Goal: Task Accomplishment & Management: Manage account settings

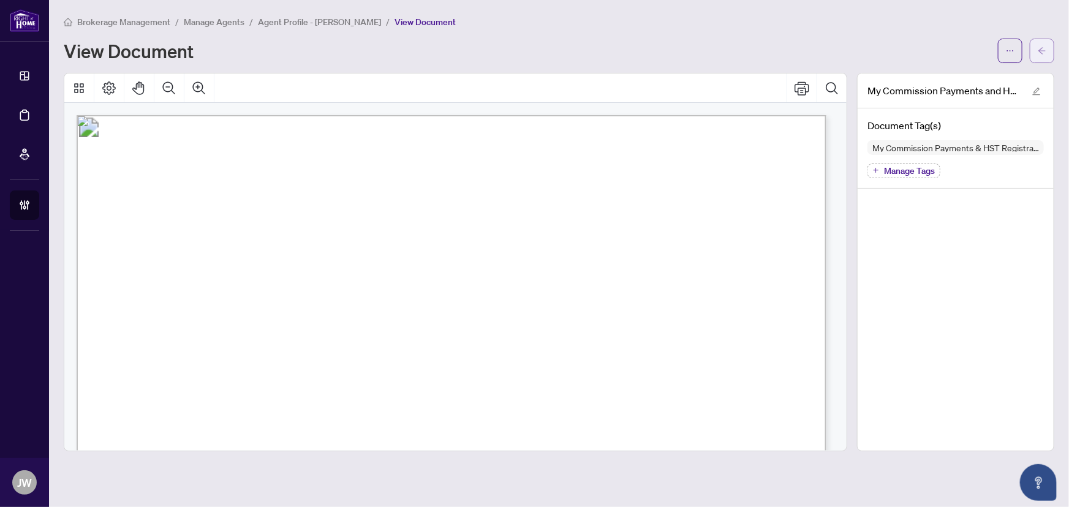
click at [1038, 52] on icon "arrow-left" at bounding box center [1042, 51] width 9 height 9
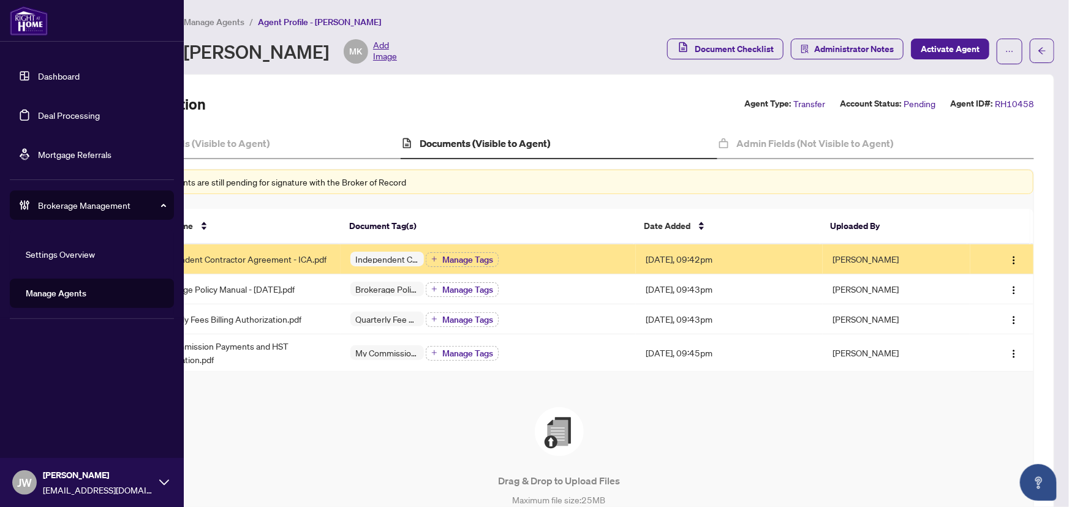
click at [38, 72] on link "Dashboard" at bounding box center [59, 75] width 42 height 11
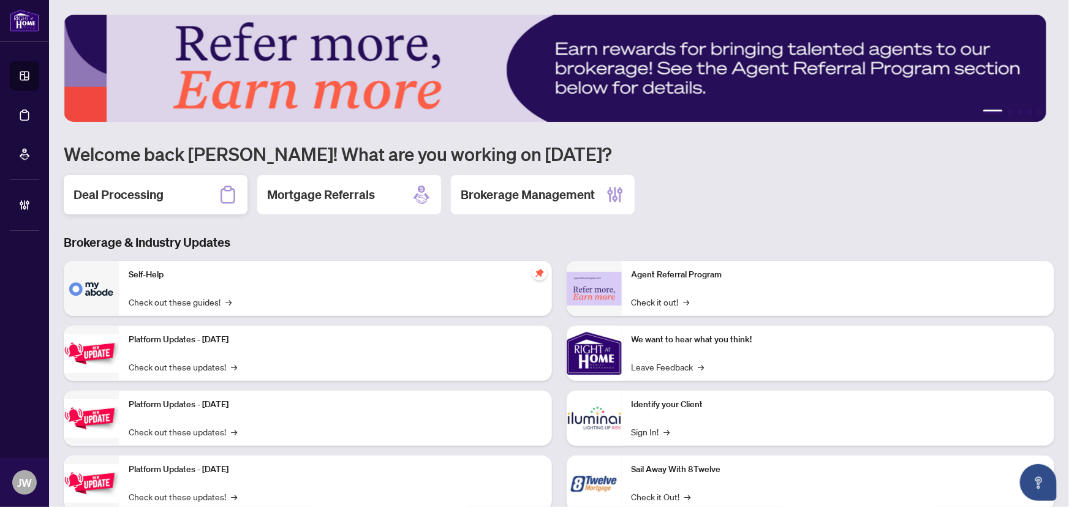
click at [194, 202] on div "Deal Processing" at bounding box center [156, 194] width 184 height 39
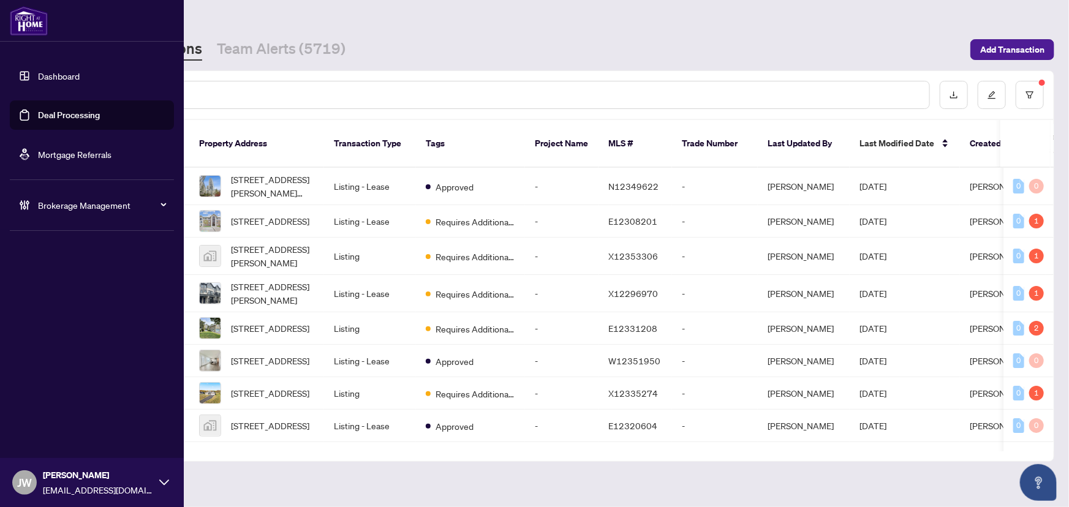
click at [172, 93] on ul "Dashboard Deal Processing Mortgage Referrals" at bounding box center [92, 115] width 164 height 108
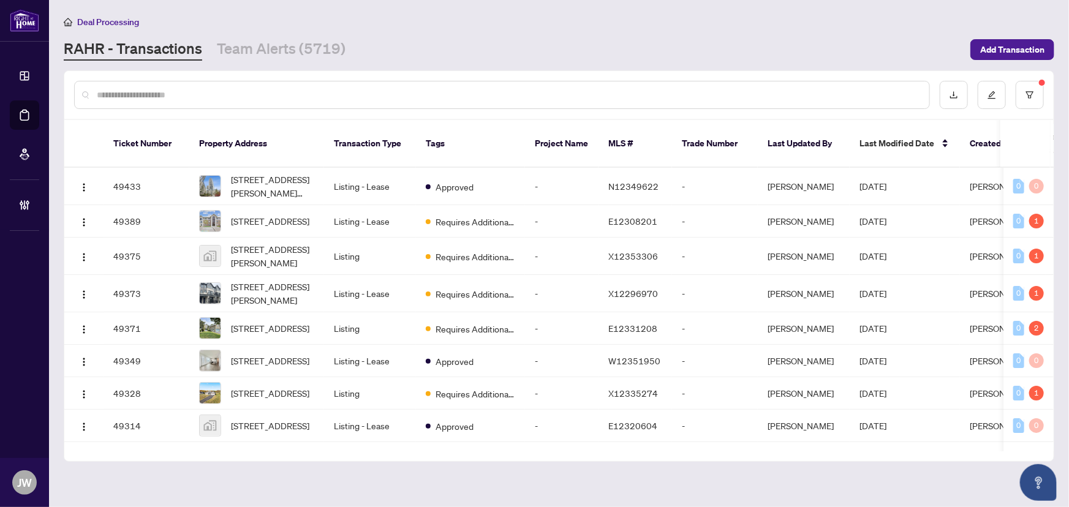
click at [195, 91] on input "text" at bounding box center [508, 94] width 823 height 13
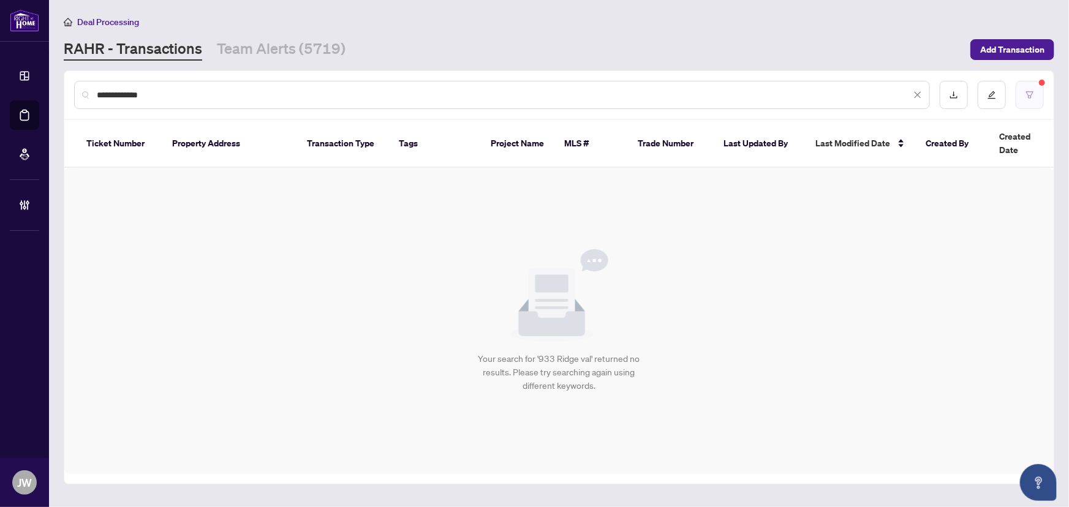
type input "**********"
click at [1031, 94] on icon "filter" at bounding box center [1030, 95] width 9 height 9
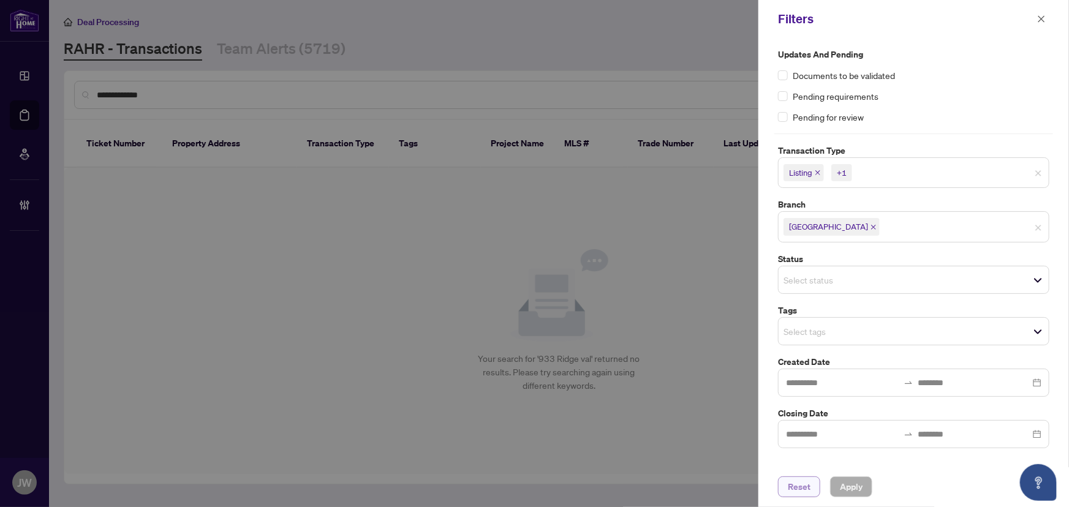
click at [805, 492] on span "Reset" at bounding box center [799, 487] width 23 height 20
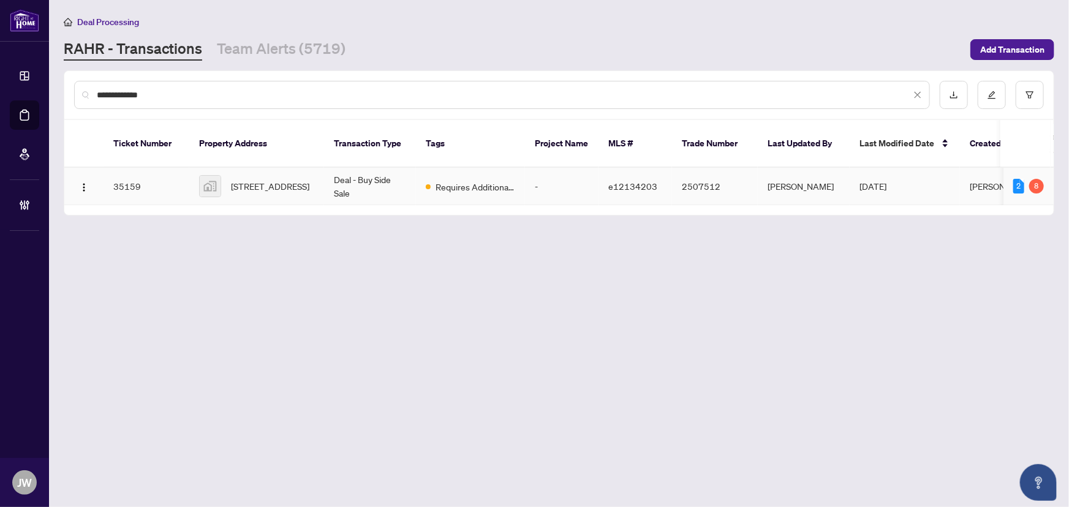
click at [309, 180] on span "933 Ridge Valley Dr, Oshawa, ON, Canada" at bounding box center [270, 186] width 78 height 13
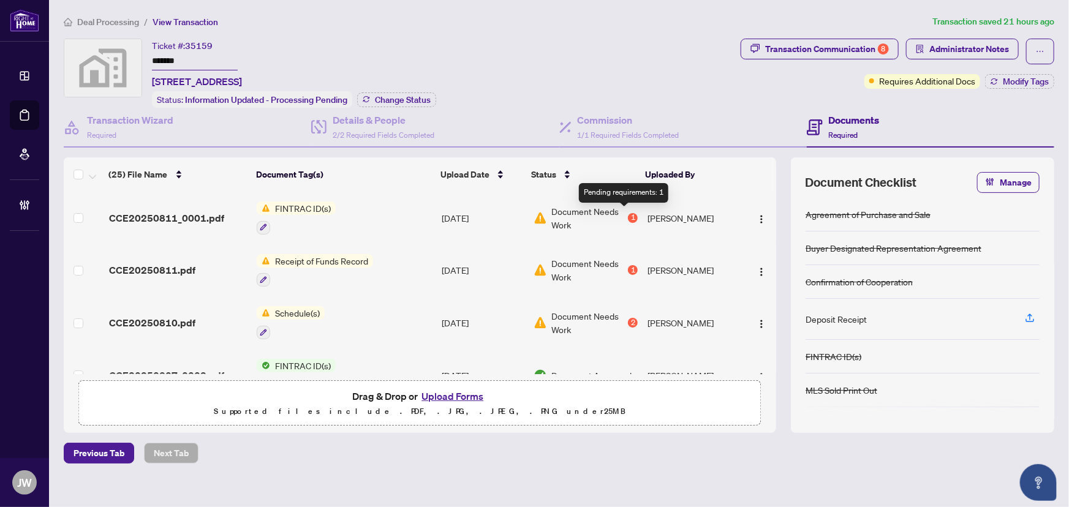
click at [628, 219] on div "1" at bounding box center [633, 218] width 10 height 10
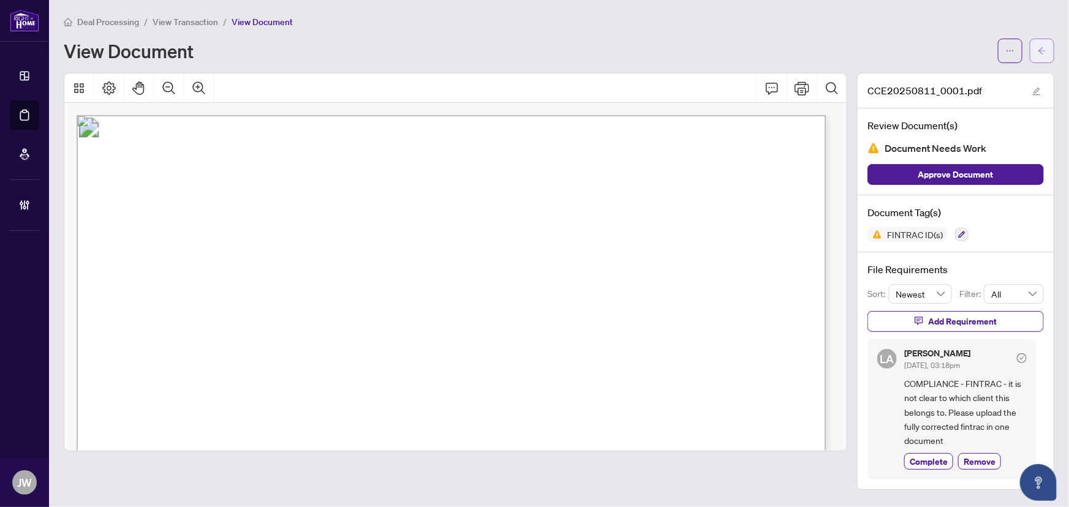
click at [1033, 51] on button "button" at bounding box center [1042, 51] width 25 height 25
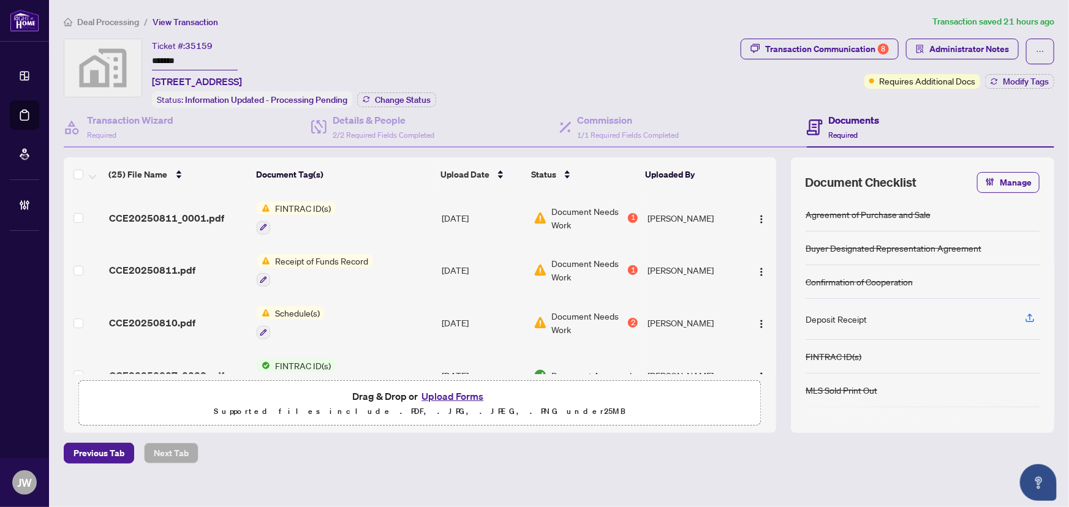
click at [628, 265] on div "1" at bounding box center [633, 270] width 10 height 10
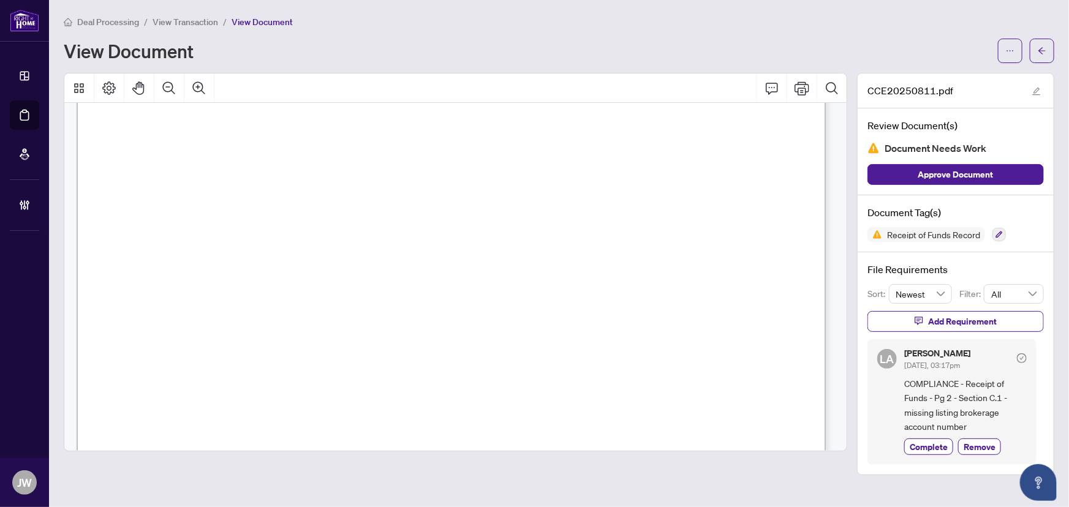
scroll to position [1646, 0]
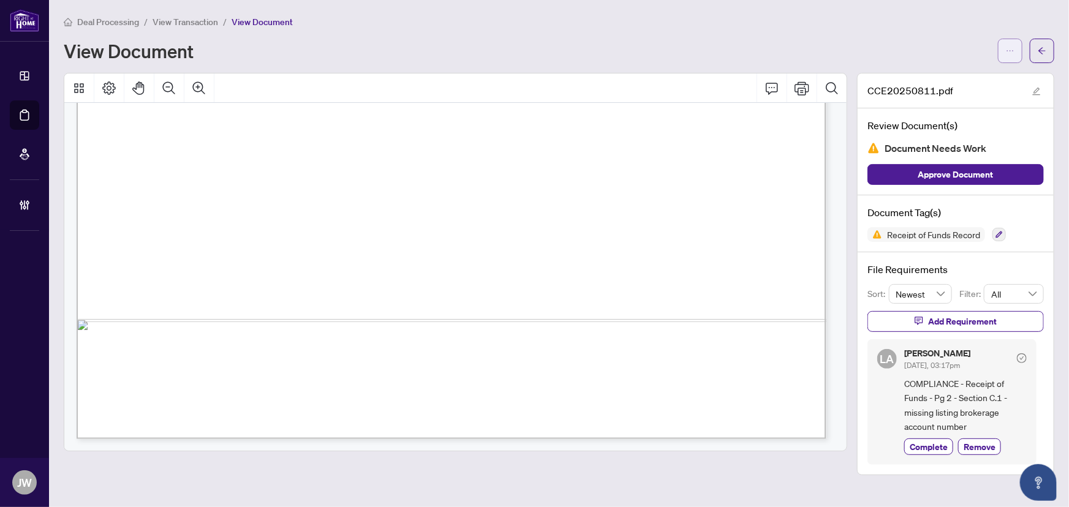
click at [1011, 53] on icon "ellipsis" at bounding box center [1010, 51] width 9 height 9
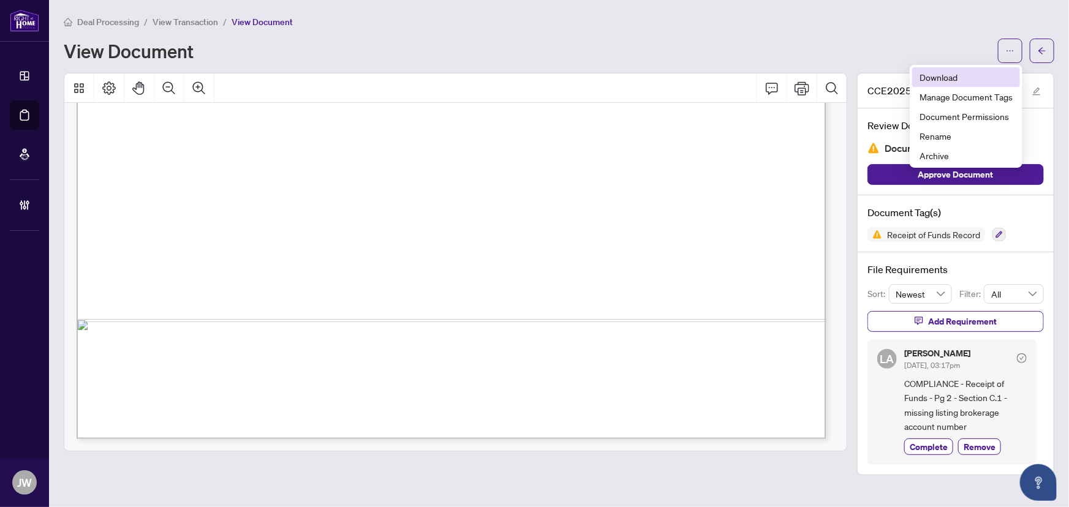
click at [950, 79] on span "Download" at bounding box center [966, 76] width 93 height 13
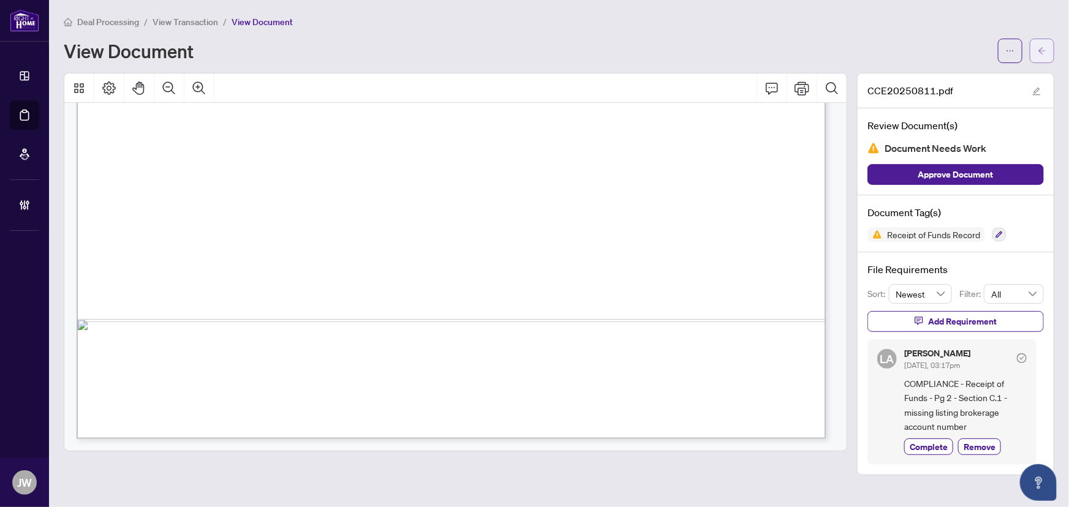
click at [1042, 51] on icon "arrow-left" at bounding box center [1042, 51] width 9 height 9
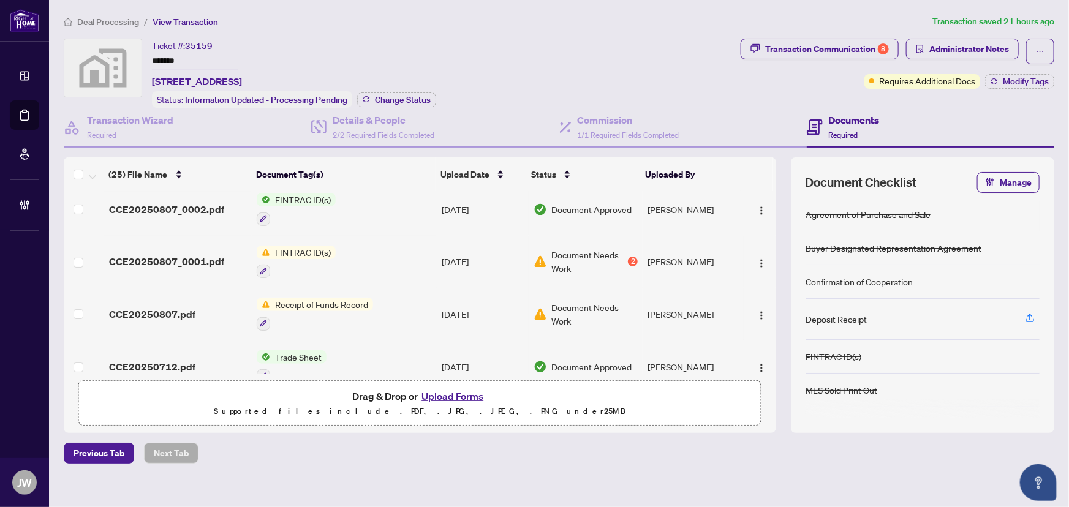
scroll to position [167, 0]
click at [628, 256] on div "2" at bounding box center [633, 261] width 10 height 10
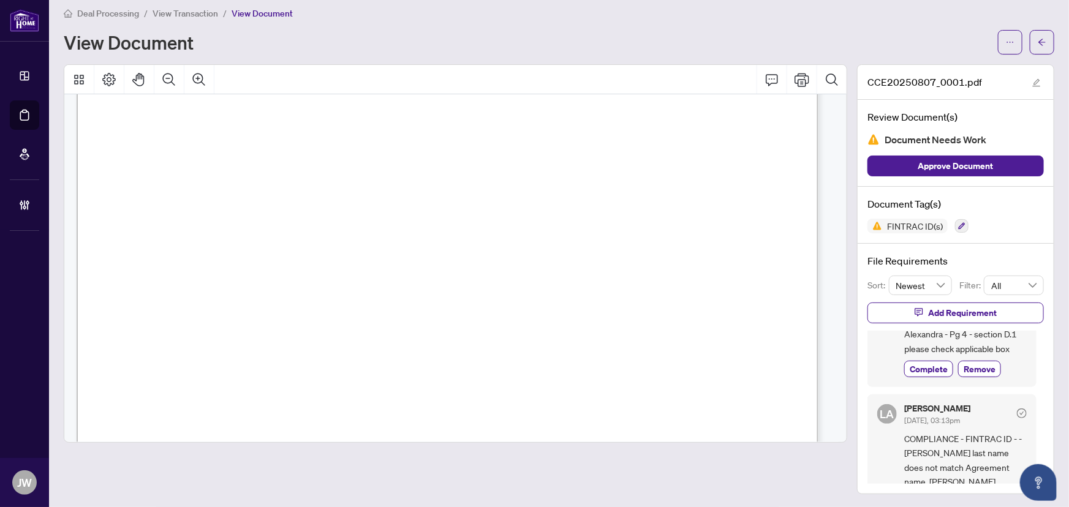
scroll to position [3064, 0]
click at [998, 44] on button "button" at bounding box center [1010, 42] width 25 height 25
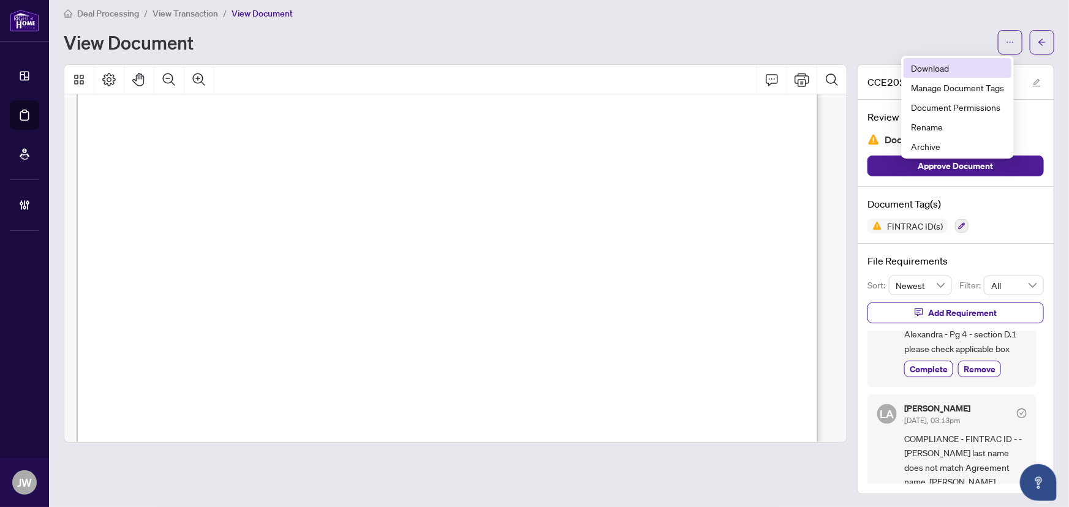
click at [955, 68] on span "Download" at bounding box center [957, 67] width 93 height 13
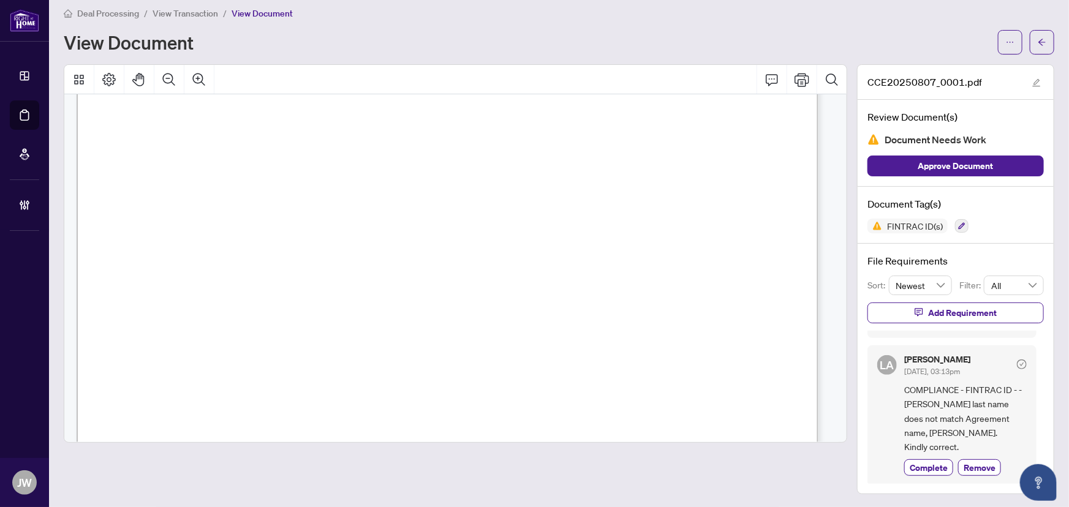
scroll to position [222, 0]
click at [1045, 45] on button "button" at bounding box center [1042, 42] width 25 height 25
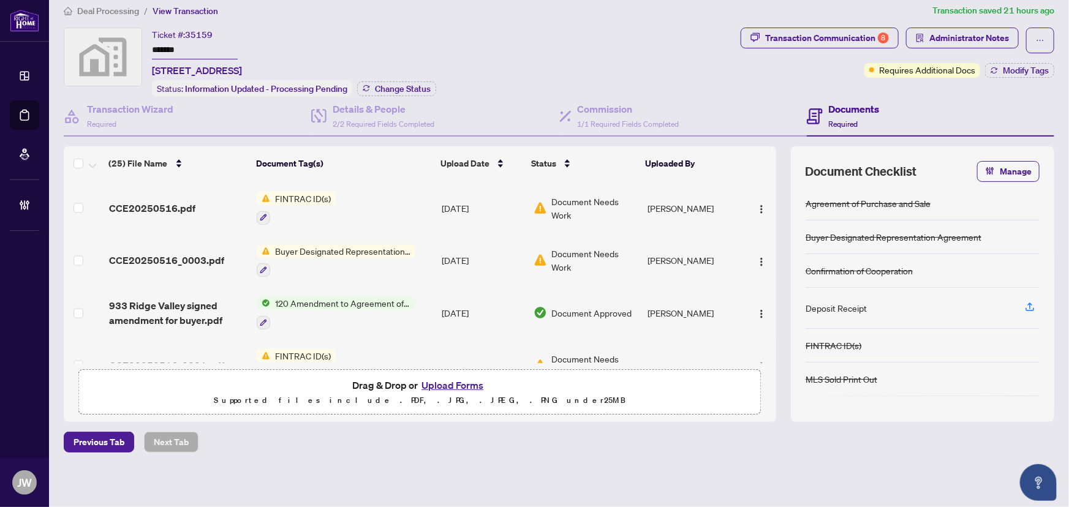
scroll to position [1058, 0]
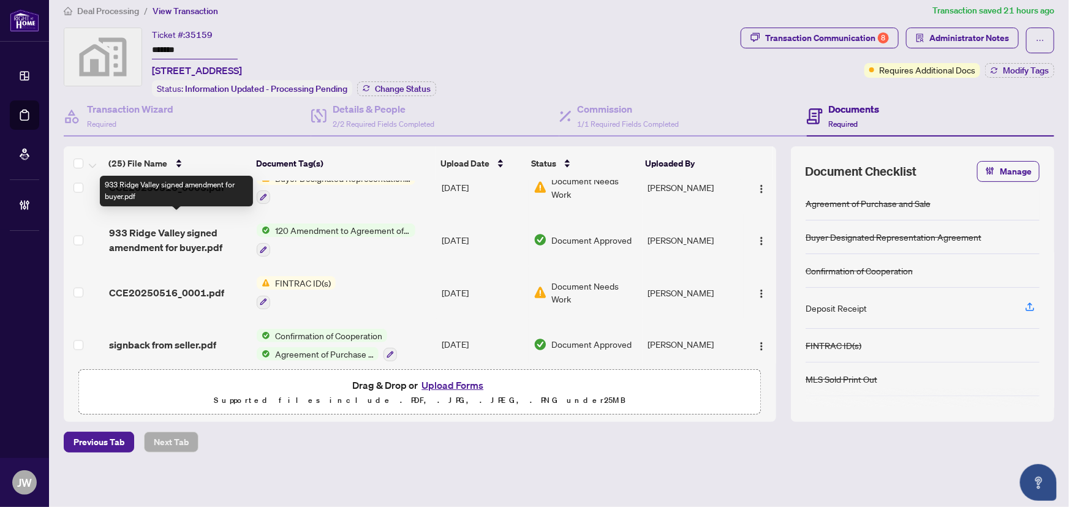
click at [140, 226] on span "933 Ridge Valley signed amendment for buyer.pdf" at bounding box center [178, 240] width 138 height 29
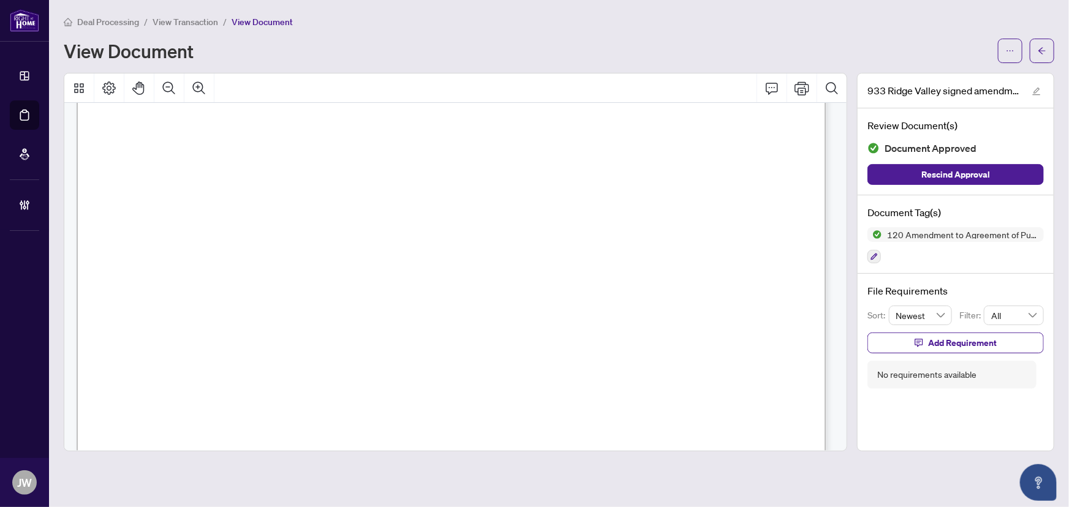
scroll to position [390, 0]
click at [1038, 51] on icon "arrow-left" at bounding box center [1042, 51] width 9 height 9
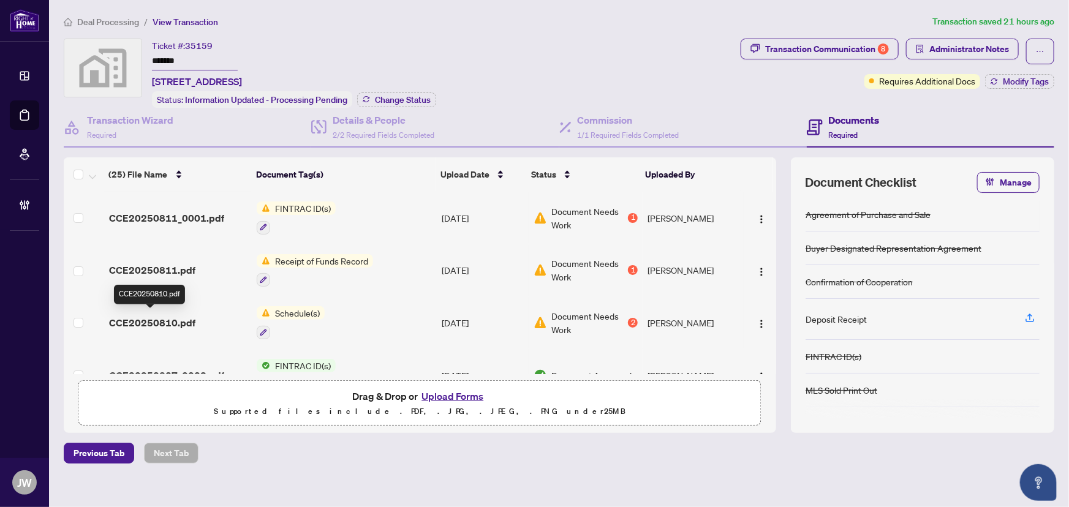
click at [128, 316] on span "CCE20250810.pdf" at bounding box center [152, 323] width 86 height 15
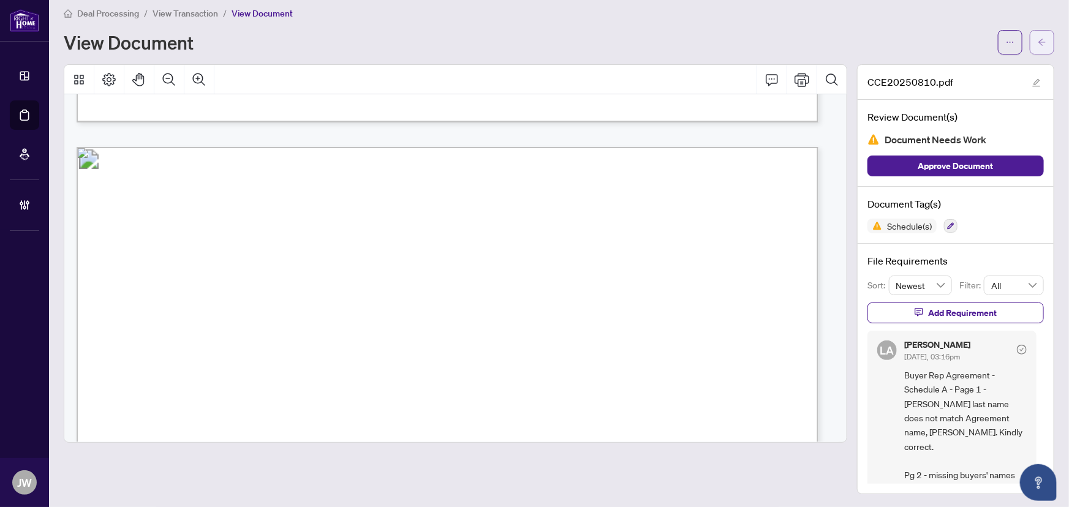
click at [1038, 43] on icon "arrow-left" at bounding box center [1042, 42] width 9 height 9
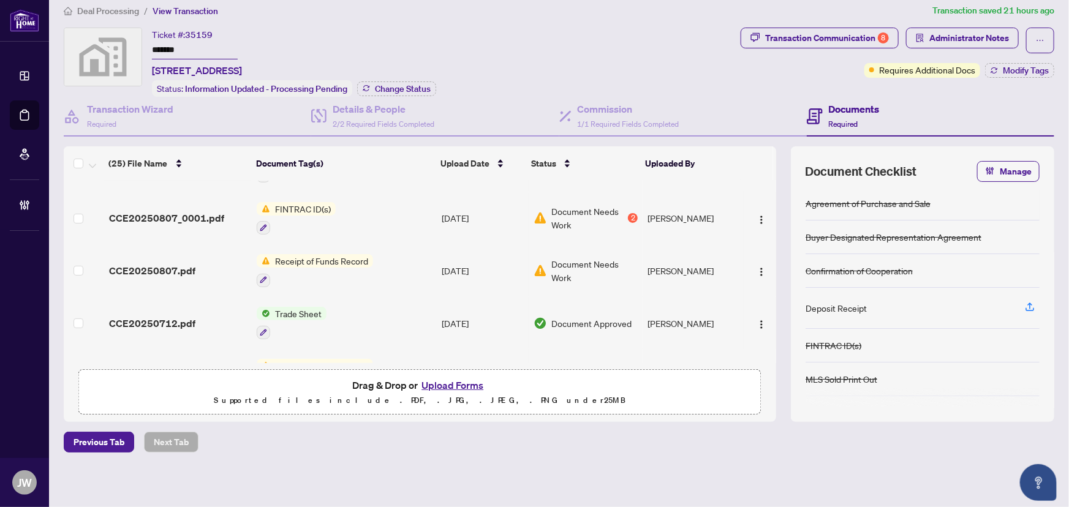
scroll to position [222, 0]
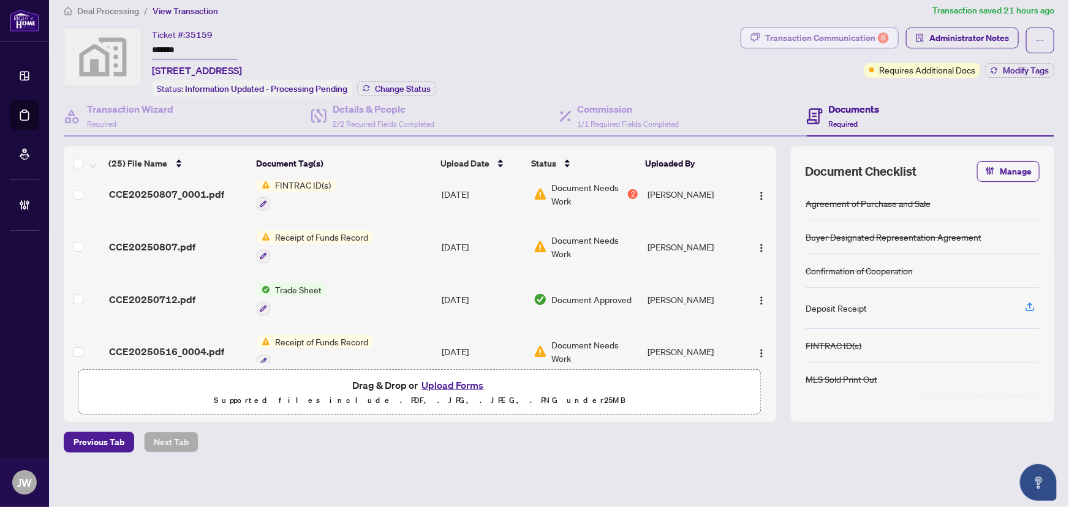
click at [830, 36] on div "Transaction Communication 8" at bounding box center [827, 38] width 124 height 20
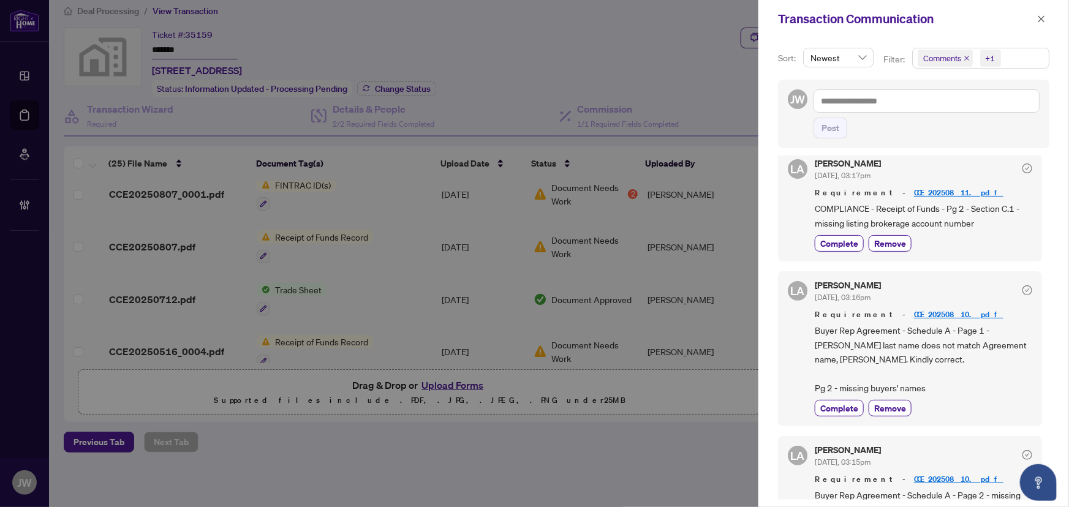
scroll to position [167, 0]
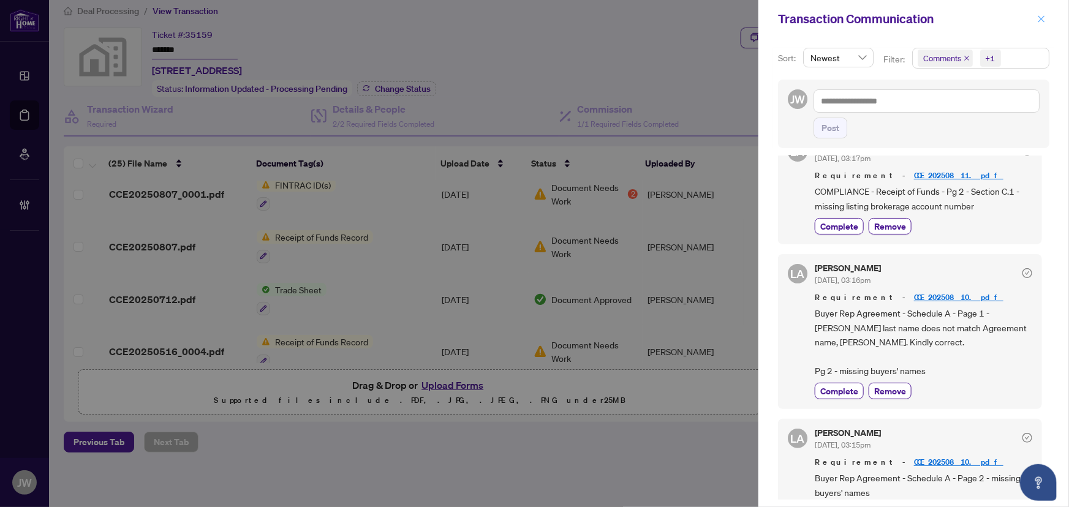
click at [1036, 21] on button "button" at bounding box center [1042, 19] width 16 height 15
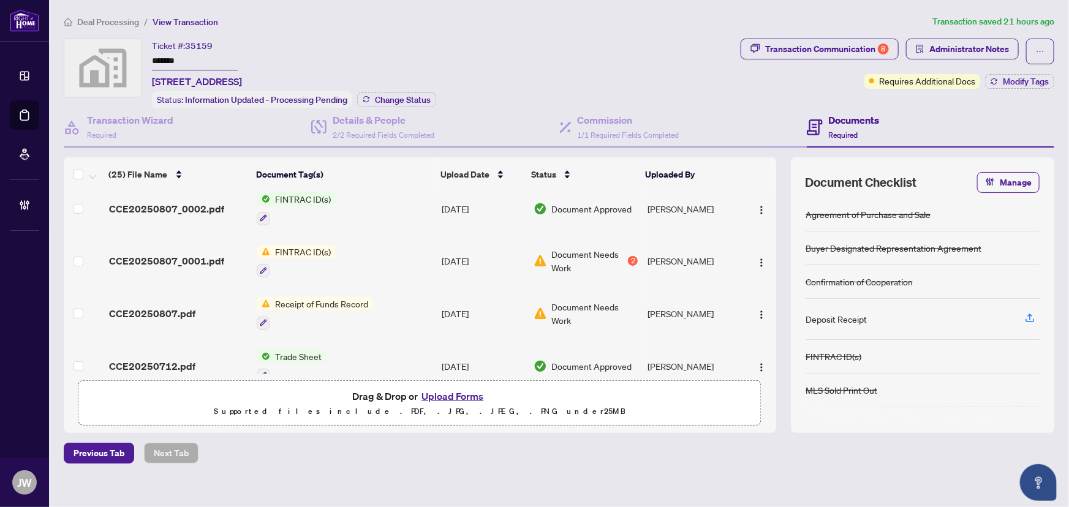
click at [562, 308] on span "Document Needs Work" at bounding box center [595, 313] width 86 height 27
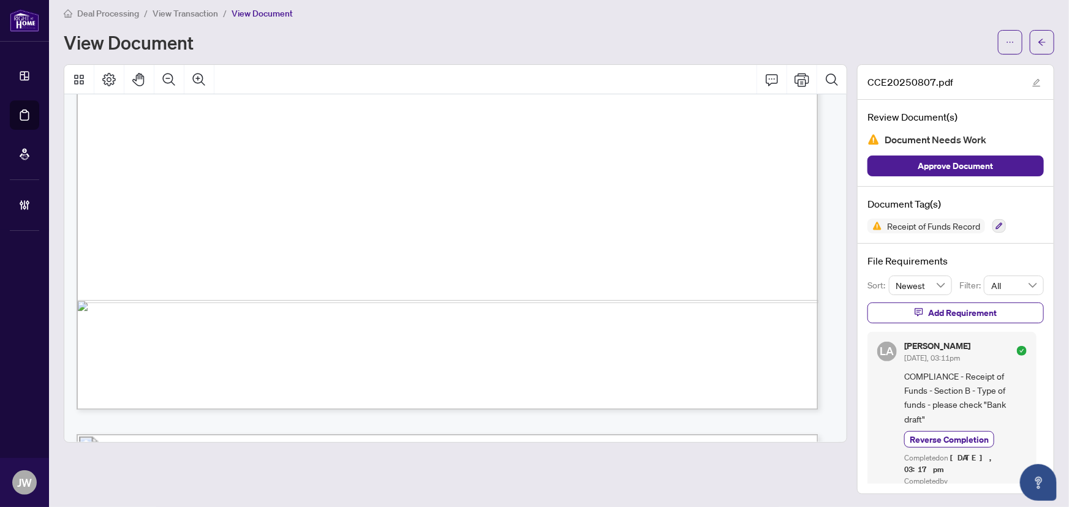
scroll to position [2785, 0]
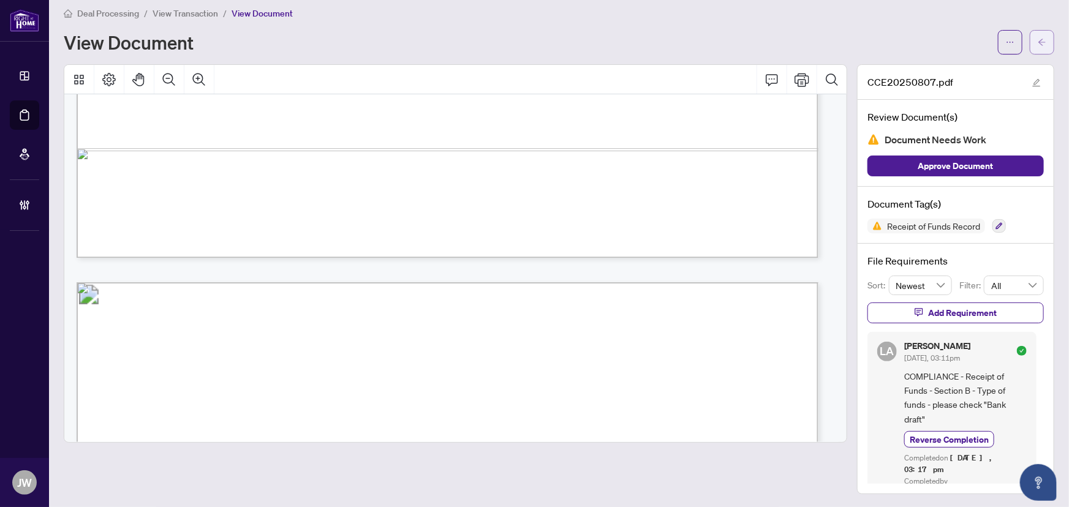
click at [1030, 44] on button "button" at bounding box center [1042, 42] width 25 height 25
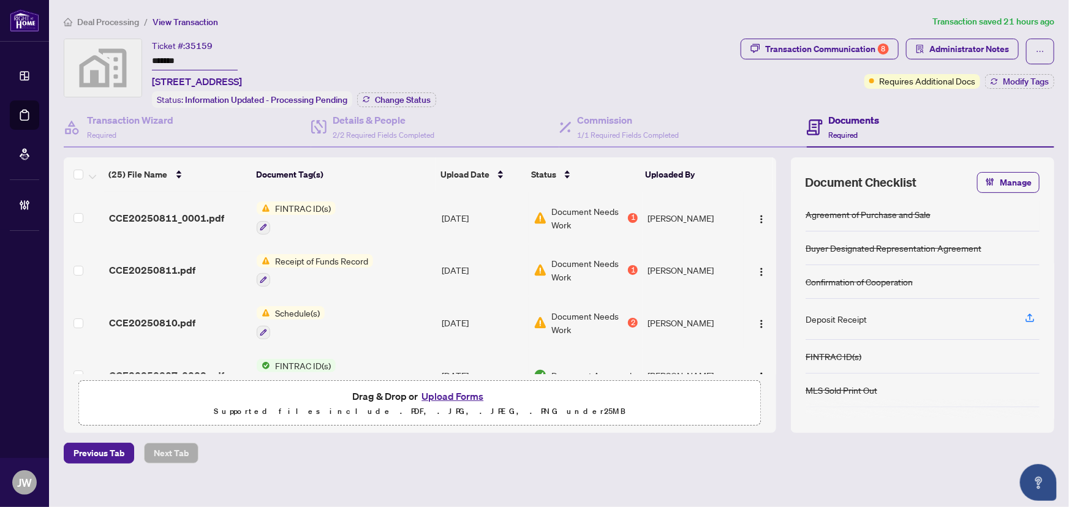
click at [307, 260] on span "Receipt of Funds Record" at bounding box center [321, 260] width 103 height 13
click at [628, 265] on div "1" at bounding box center [633, 270] width 10 height 10
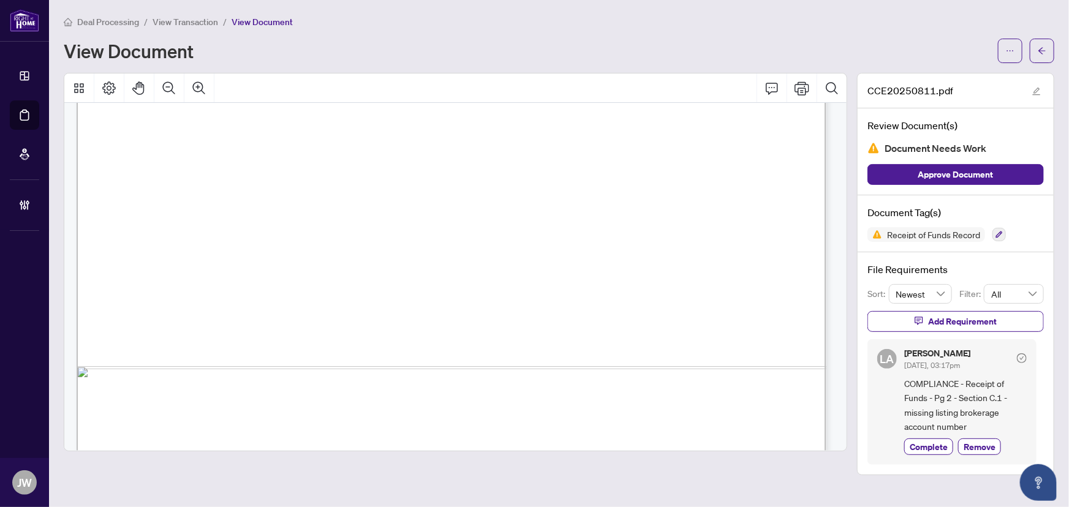
scroll to position [1646, 0]
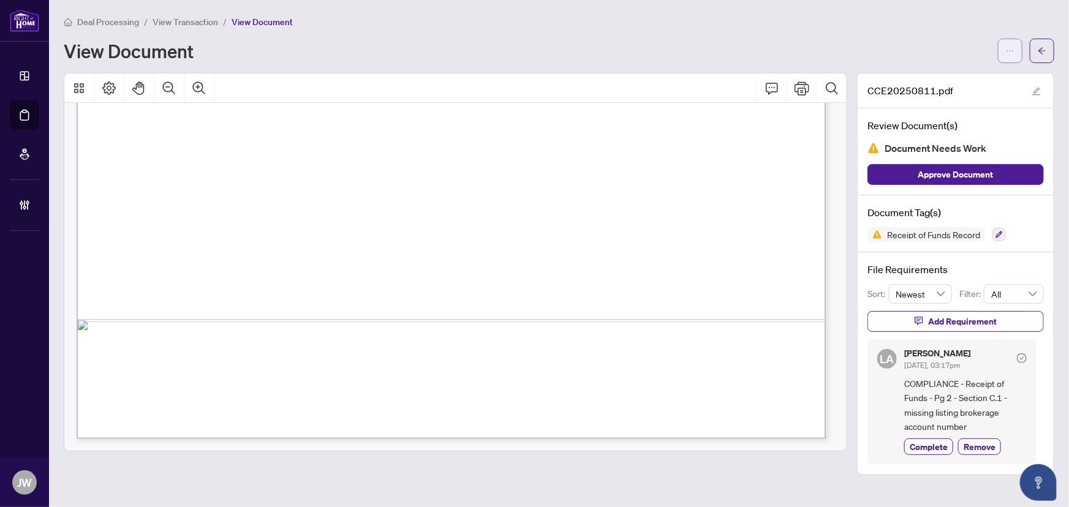
click at [1000, 56] on button "button" at bounding box center [1010, 51] width 25 height 25
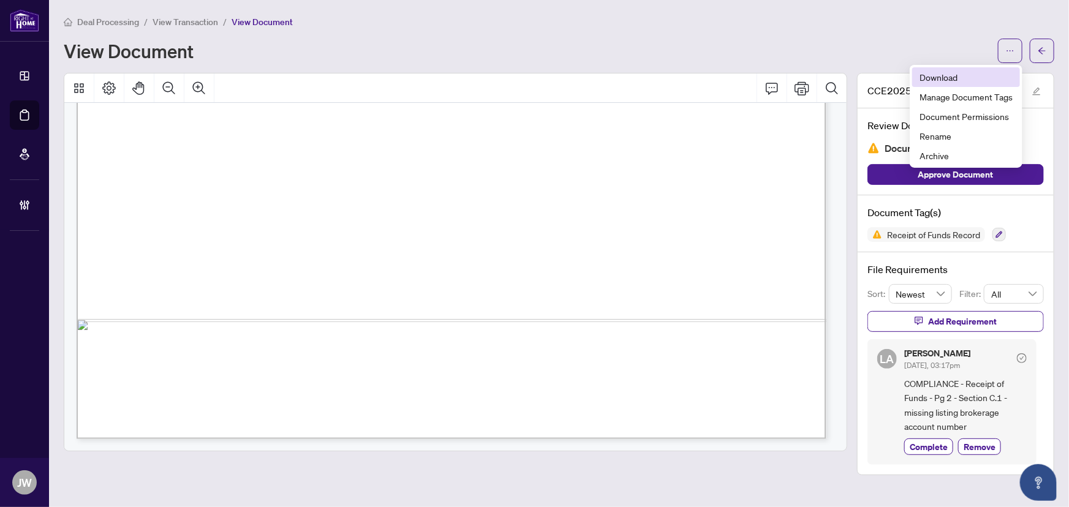
click at [981, 72] on span "Download" at bounding box center [966, 76] width 93 height 13
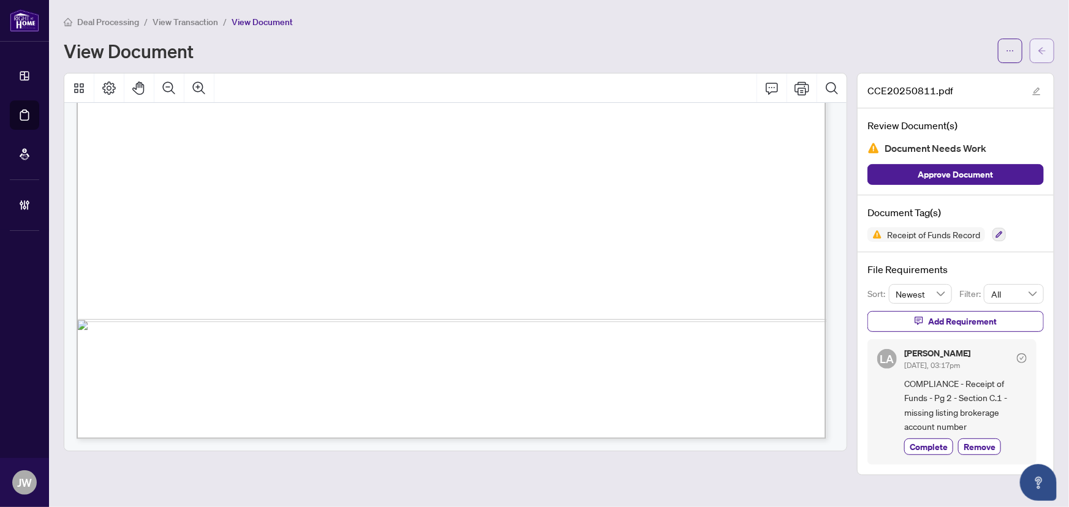
click at [1044, 53] on icon "arrow-left" at bounding box center [1042, 51] width 9 height 9
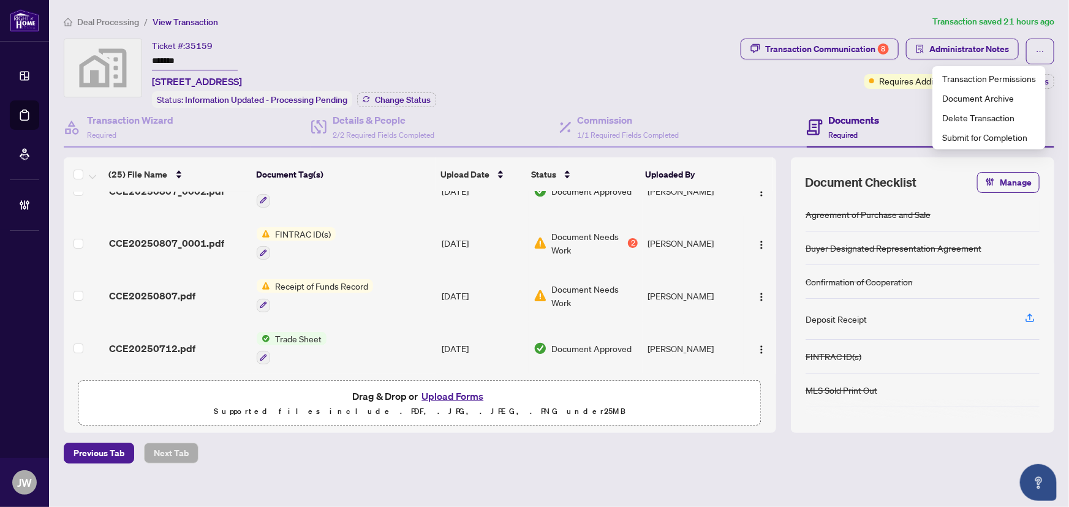
scroll to position [167, 0]
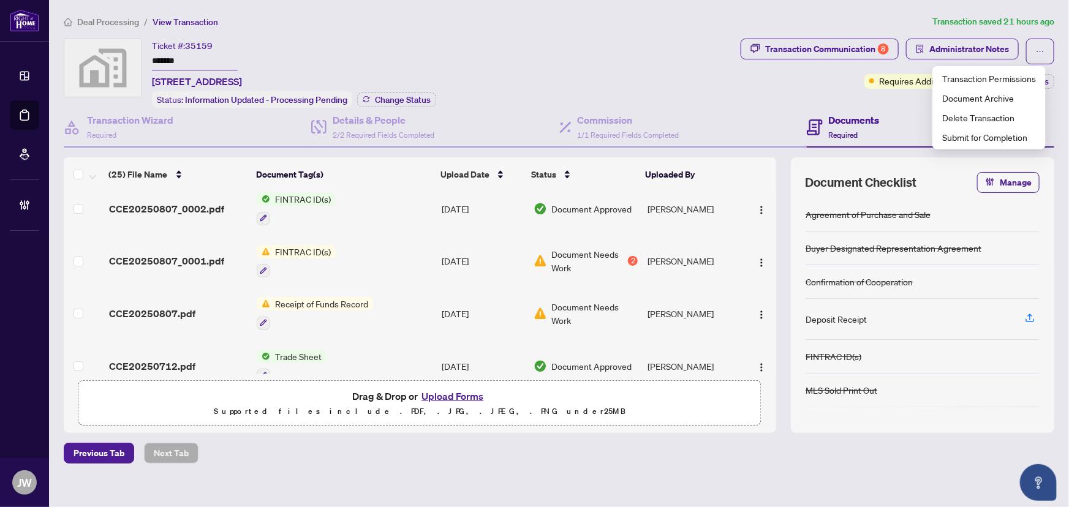
click at [534, 263] on div "Document Needs Work 2" at bounding box center [586, 261] width 105 height 27
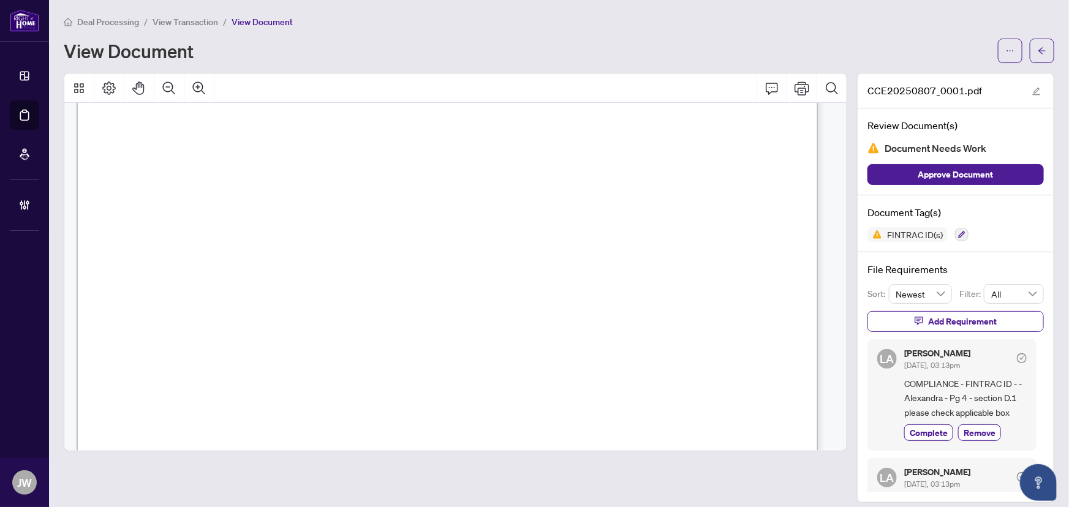
scroll to position [3064, 0]
click at [1006, 50] on icon "ellipsis" at bounding box center [1010, 51] width 9 height 9
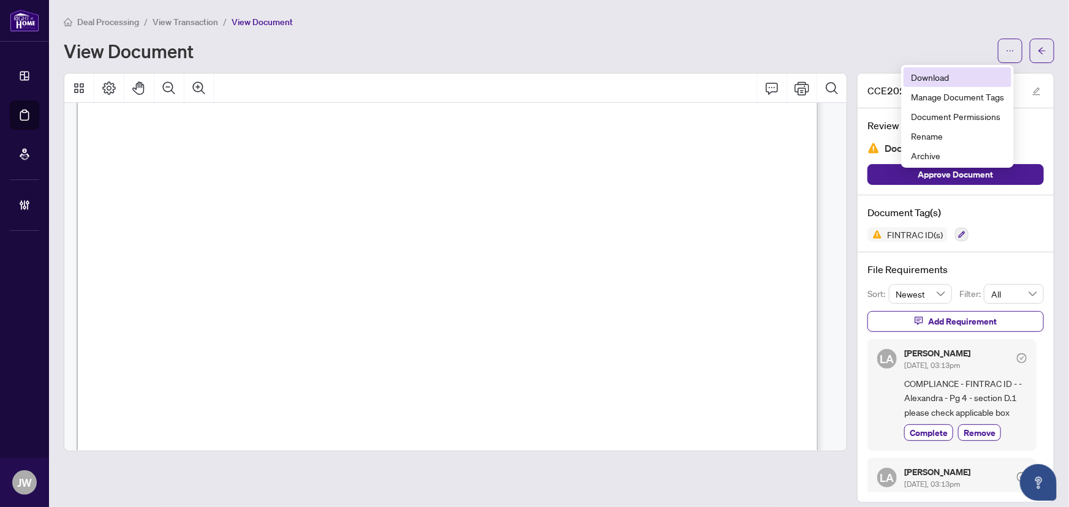
click at [966, 71] on span "Download" at bounding box center [957, 76] width 93 height 13
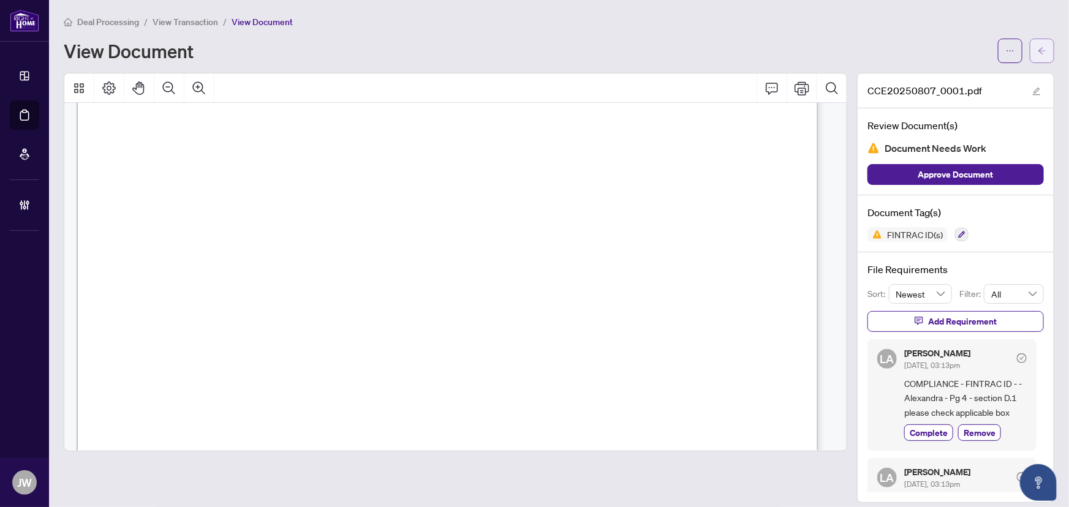
click at [1038, 53] on icon "arrow-left" at bounding box center [1042, 51] width 9 height 9
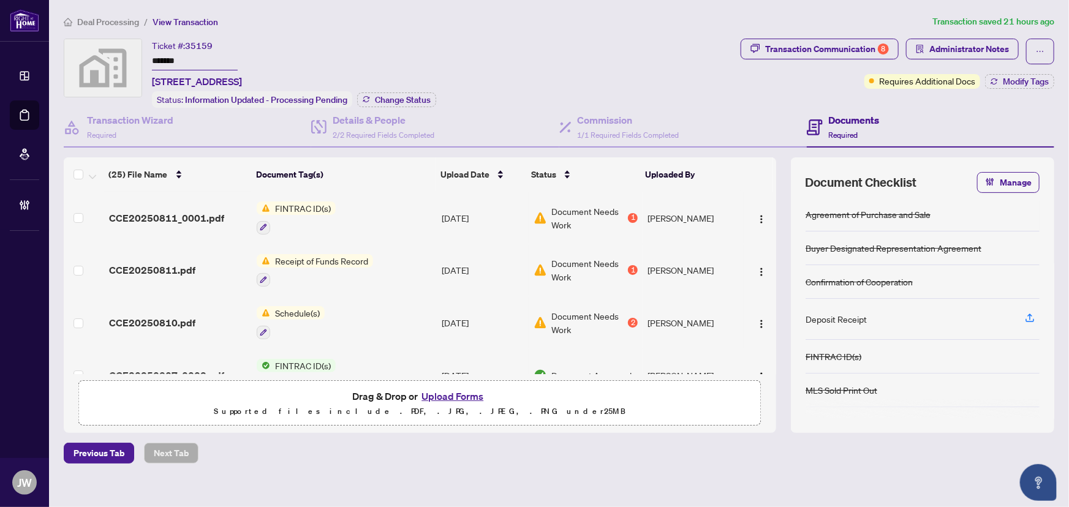
click at [194, 214] on span "CCE20250811_0001.pdf" at bounding box center [166, 218] width 115 height 15
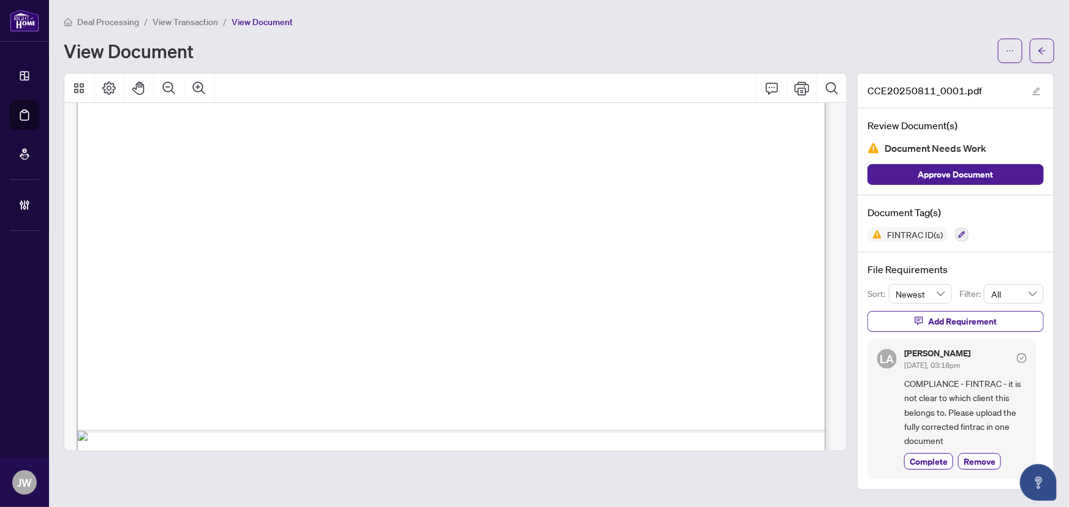
scroll to position [537, 0]
click at [1046, 47] on icon "arrow-left" at bounding box center [1042, 51] width 9 height 9
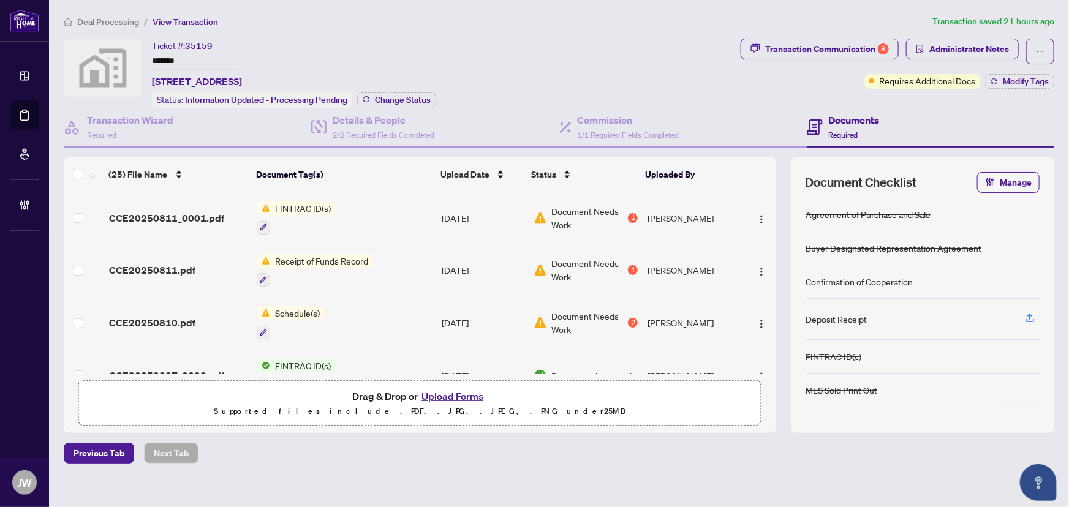
click at [446, 393] on button "Upload Forms" at bounding box center [452, 397] width 69 height 16
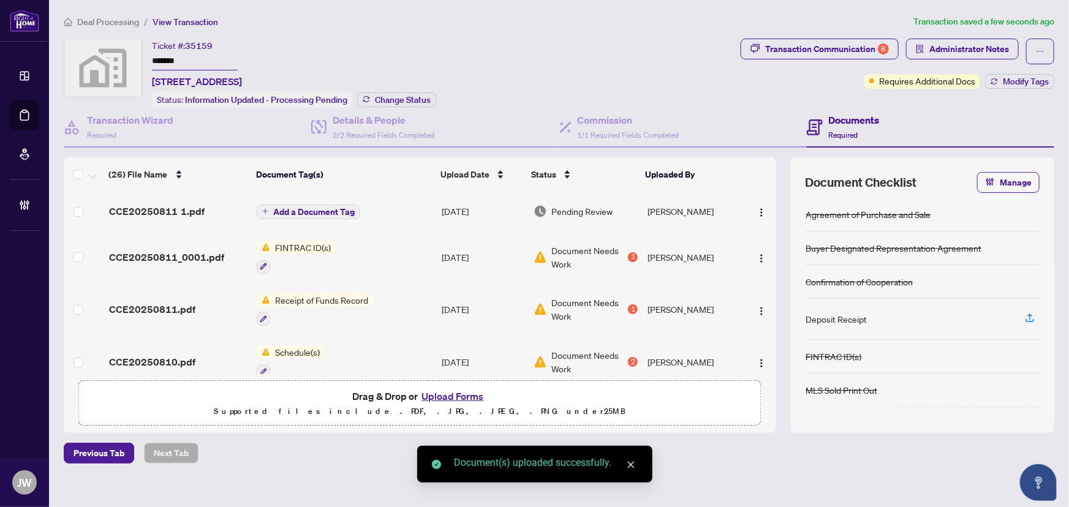
click at [189, 207] on span "CCE20250811 1.pdf" at bounding box center [157, 211] width 96 height 15
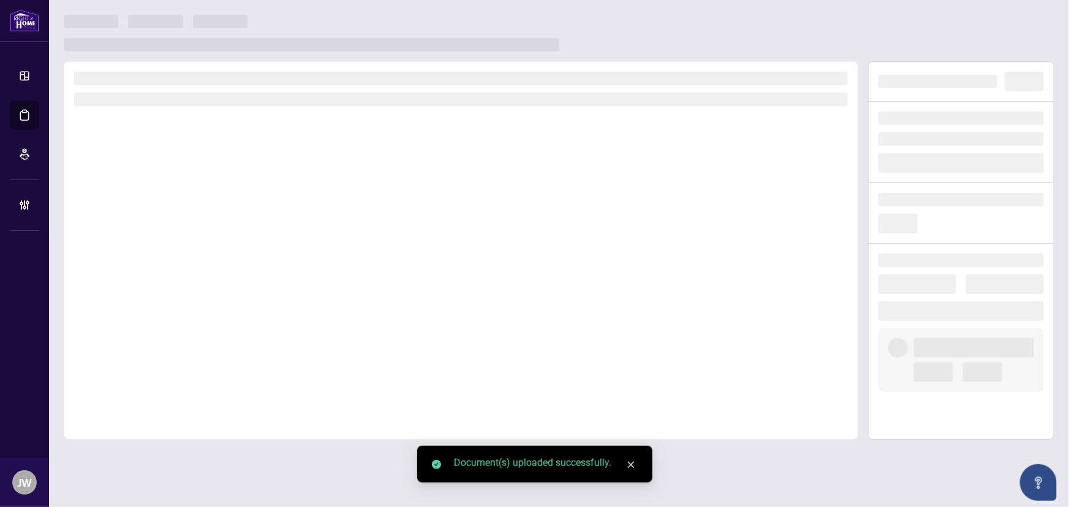
click at [189, 207] on div at bounding box center [461, 250] width 795 height 379
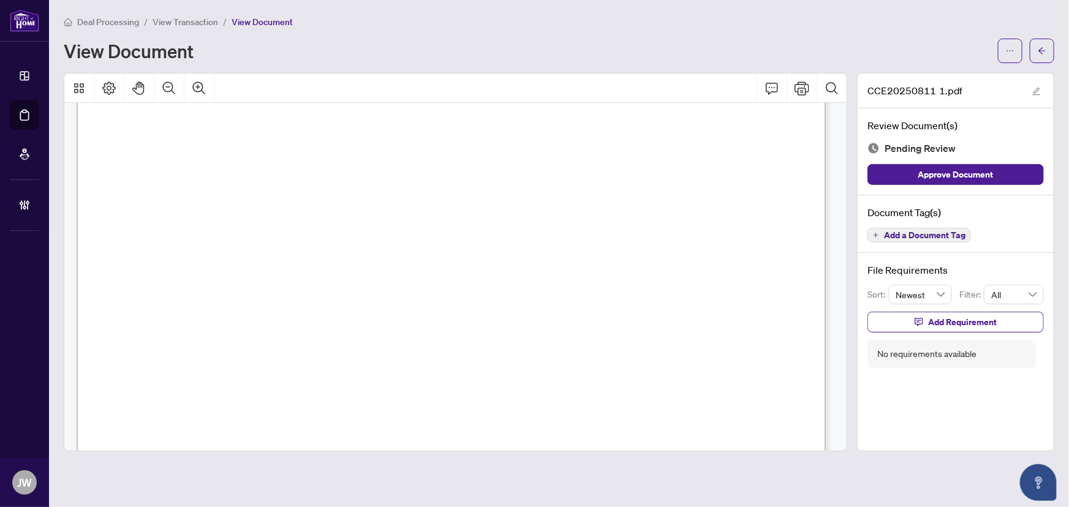
scroll to position [1030, 0]
click at [1035, 50] on button "button" at bounding box center [1042, 51] width 25 height 25
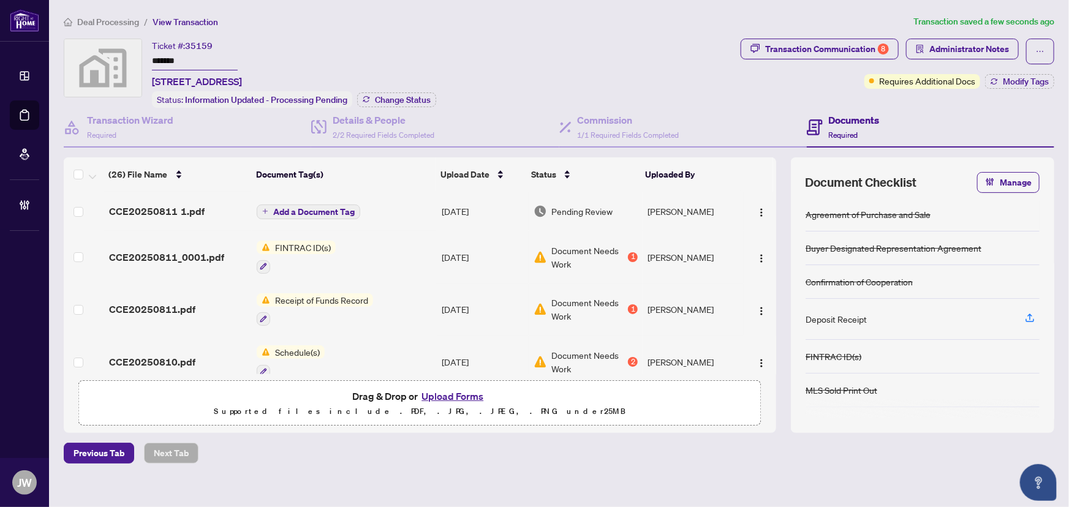
click at [441, 390] on button "Upload Forms" at bounding box center [452, 397] width 69 height 16
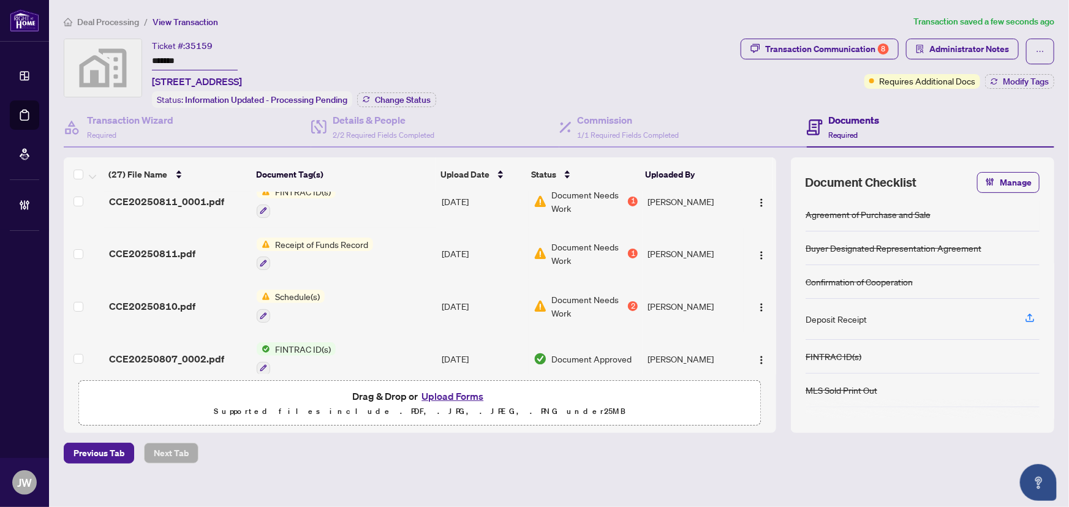
scroll to position [111, 0]
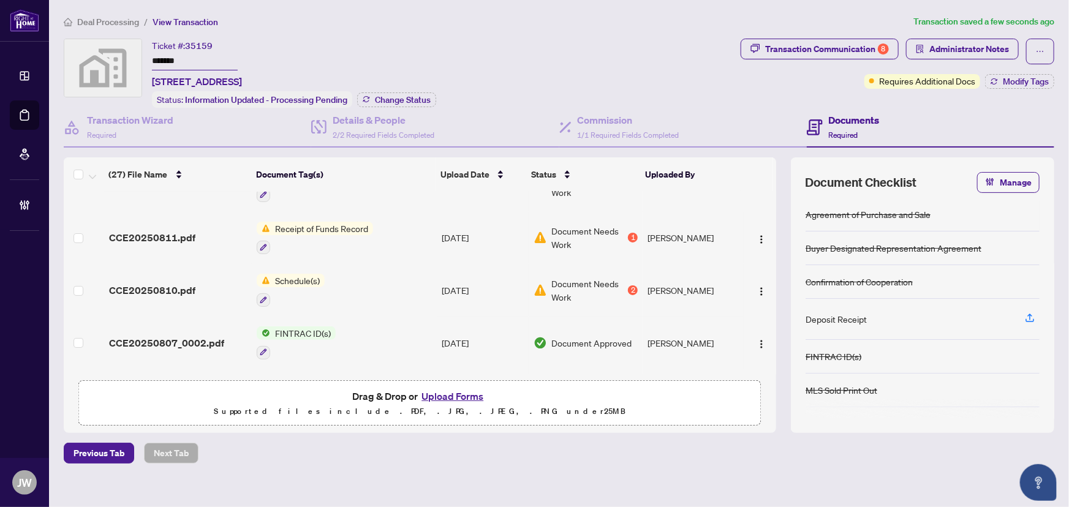
click at [300, 280] on span "Schedule(s)" at bounding box center [297, 280] width 55 height 13
click at [165, 291] on span "CCE20250810.pdf" at bounding box center [152, 290] width 86 height 15
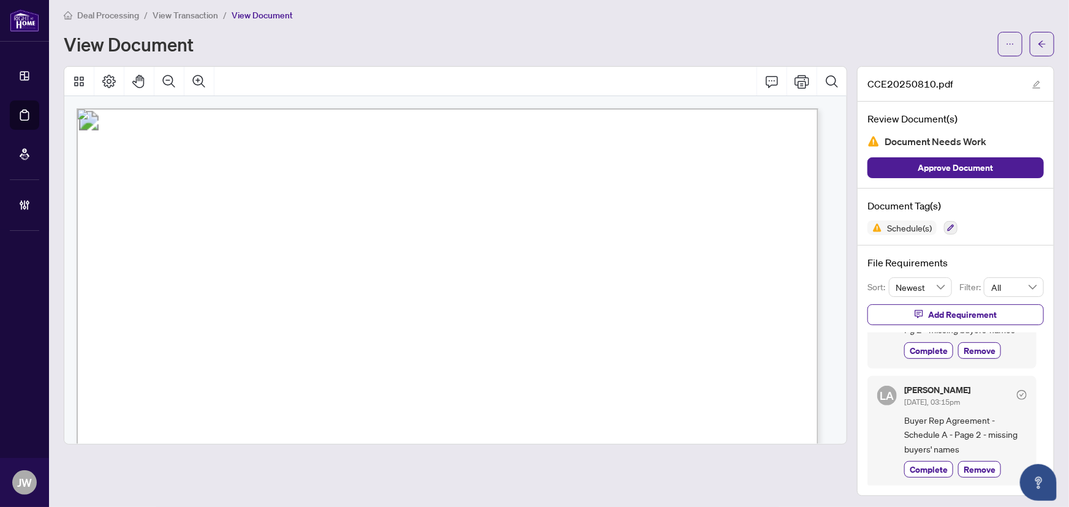
scroll to position [9, 0]
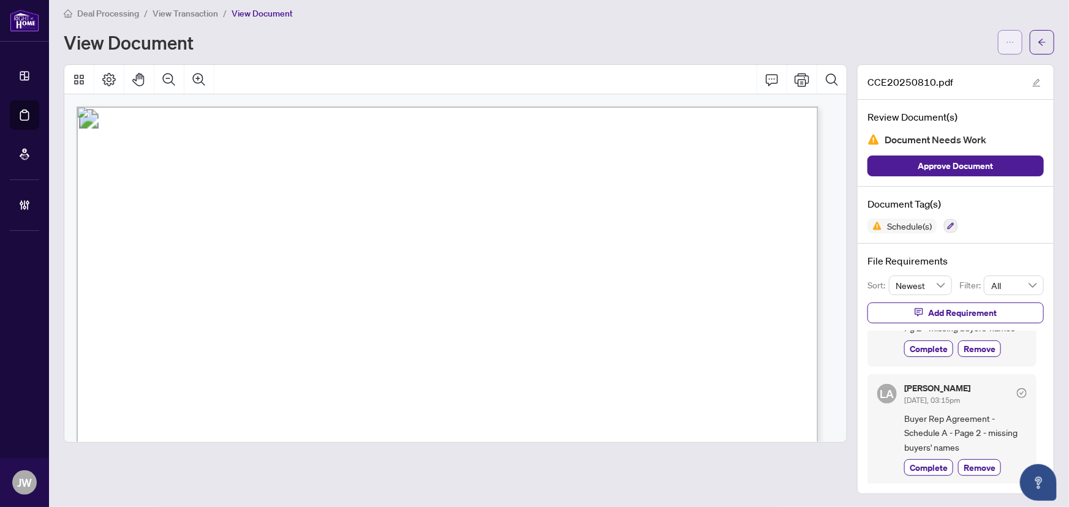
click at [1006, 38] on icon "ellipsis" at bounding box center [1010, 42] width 9 height 9
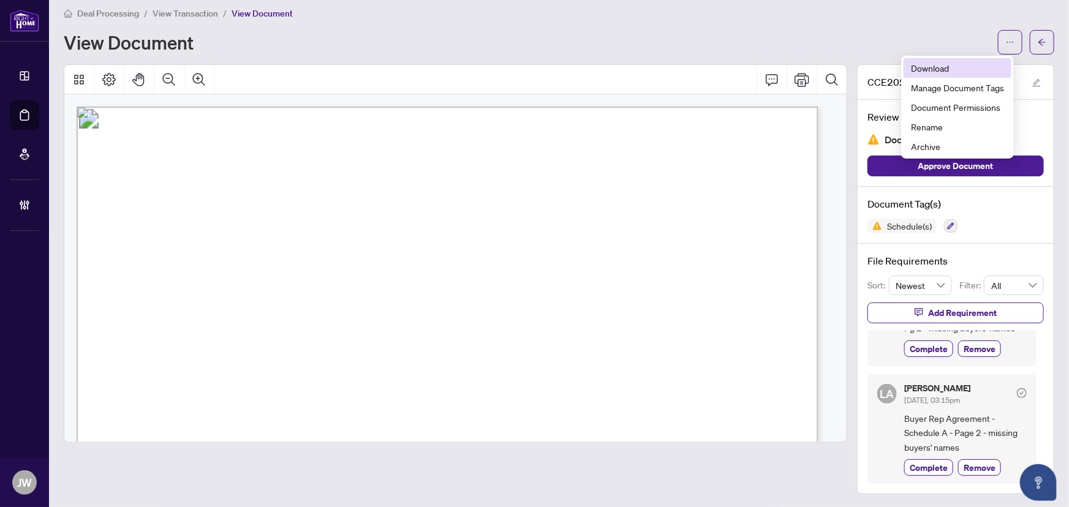
click at [954, 69] on span "Download" at bounding box center [957, 67] width 93 height 13
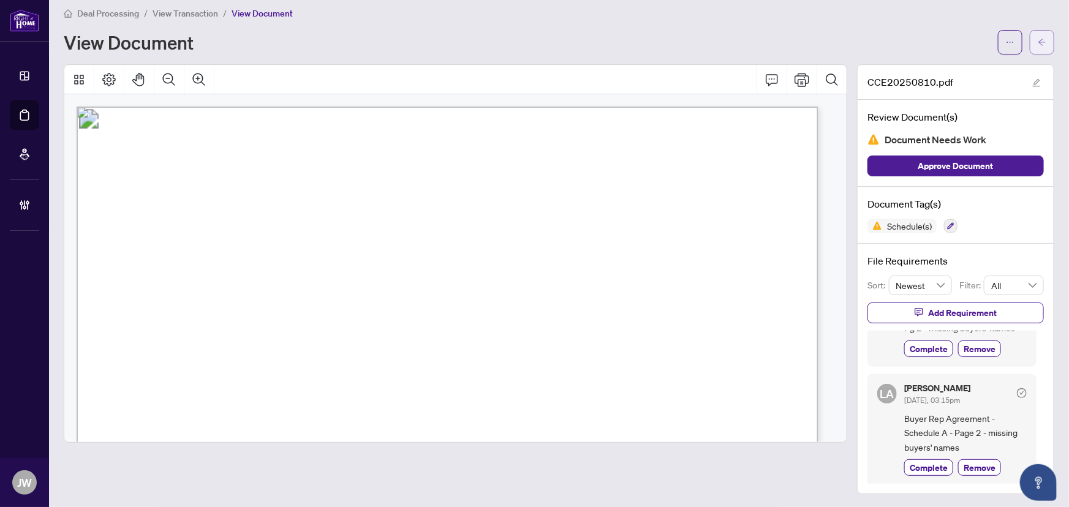
click at [1039, 47] on button "button" at bounding box center [1042, 42] width 25 height 25
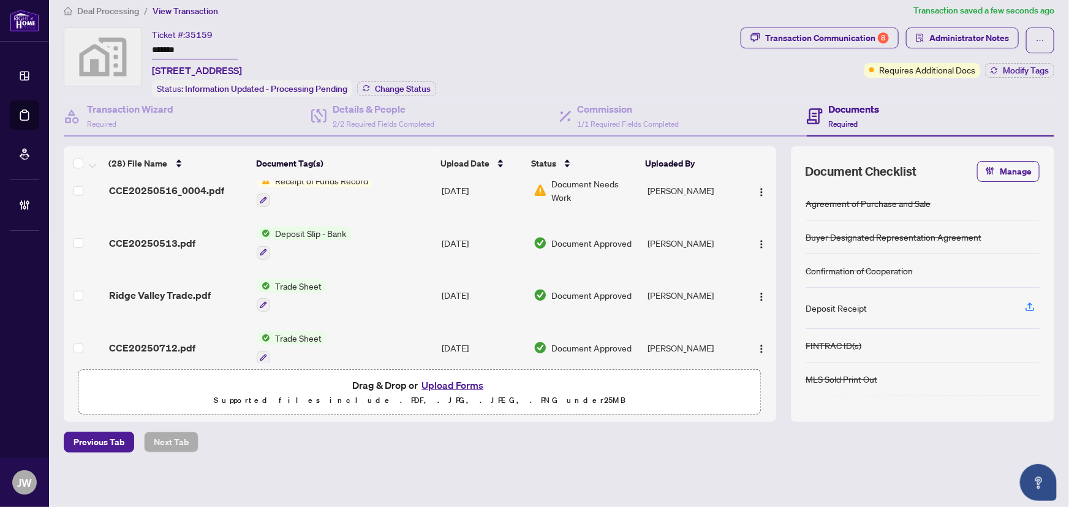
scroll to position [446, 0]
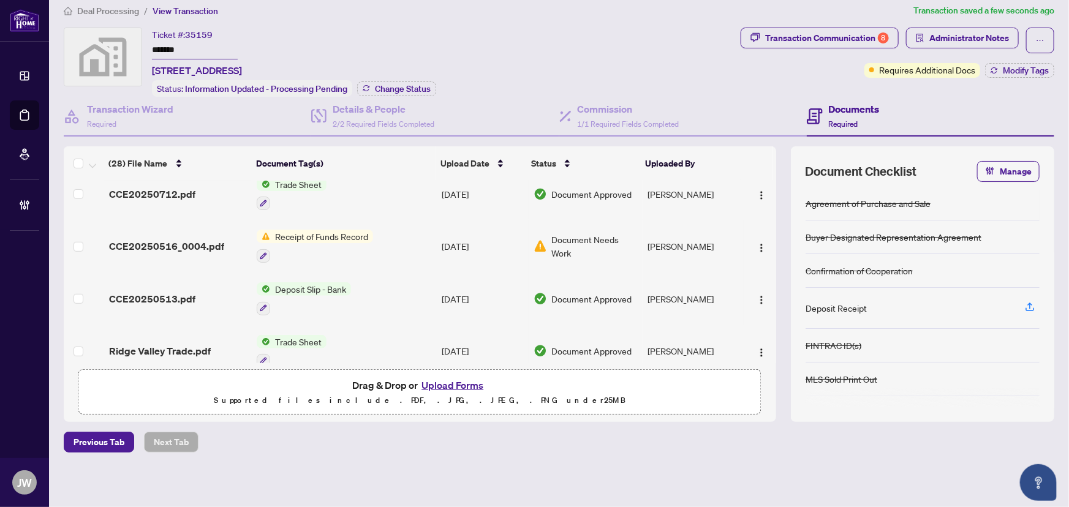
click at [343, 233] on span "Receipt of Funds Record" at bounding box center [321, 236] width 103 height 13
click at [425, 222] on td "Receipt of Funds Record" at bounding box center [344, 246] width 185 height 53
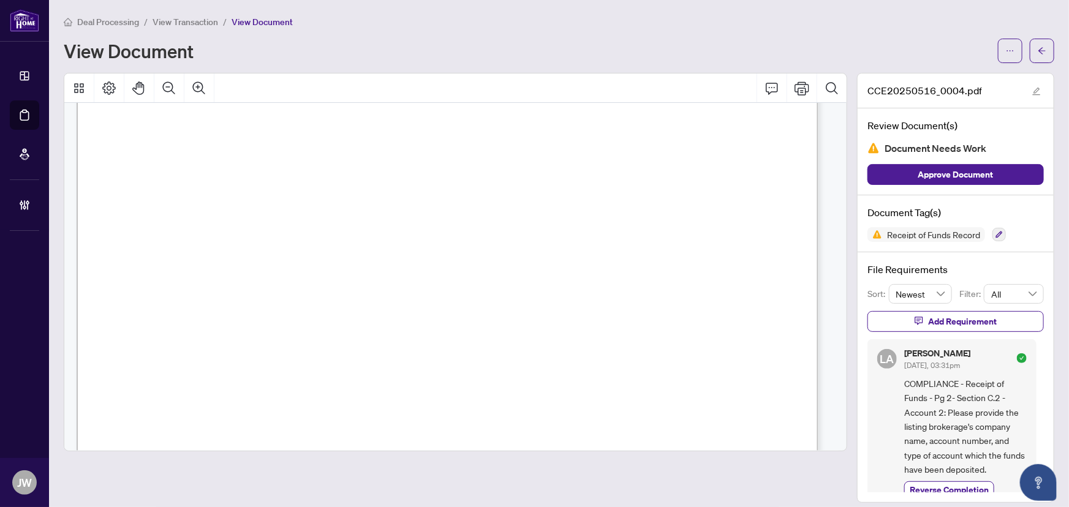
scroll to position [67, 0]
click at [1047, 46] on main "Deal Processing / View Transaction / View Document View Document CCE20250516_00…" at bounding box center [559, 253] width 1020 height 507
click at [1038, 48] on icon "arrow-left" at bounding box center [1042, 51] width 9 height 9
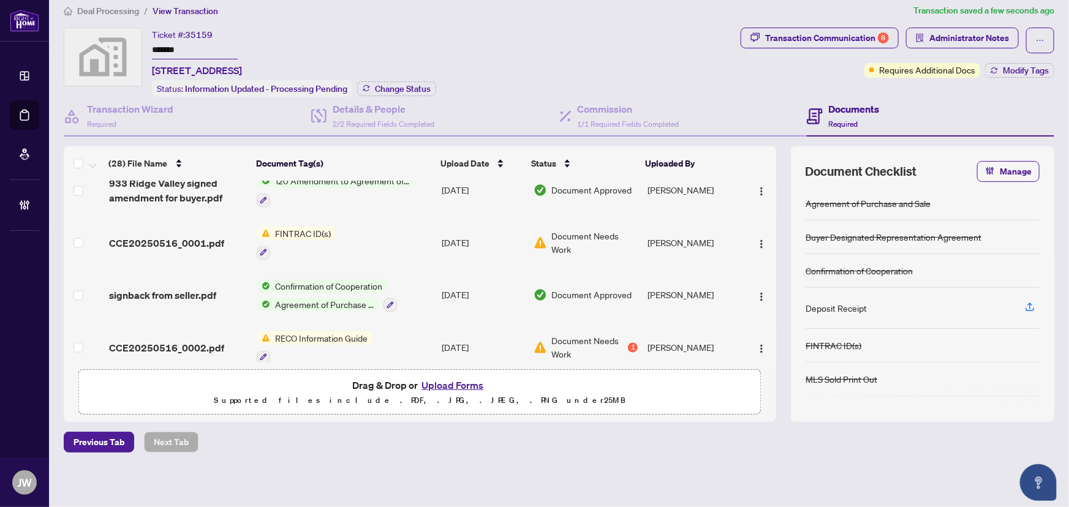
scroll to position [1230, 0]
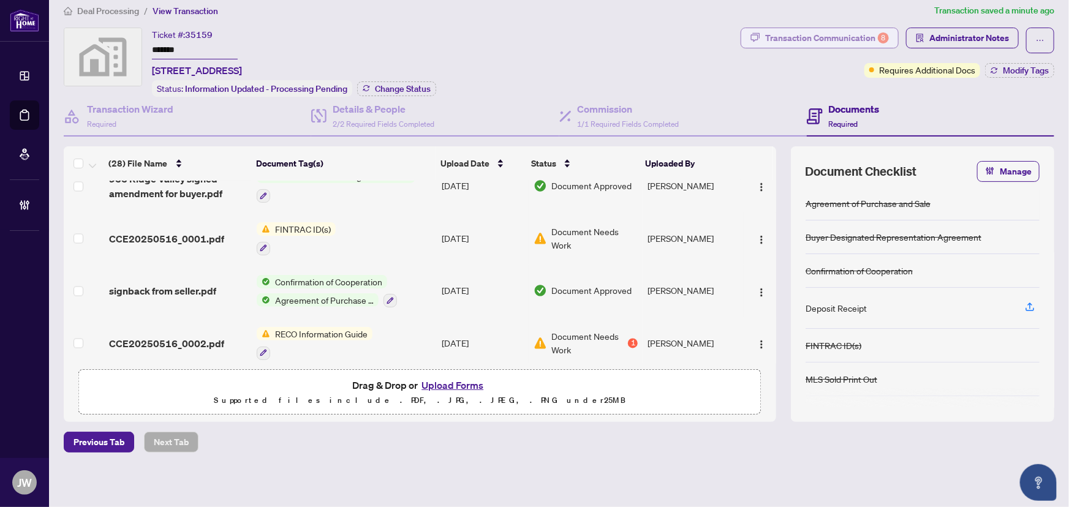
click at [821, 36] on div "Transaction Communication 8" at bounding box center [827, 38] width 124 height 20
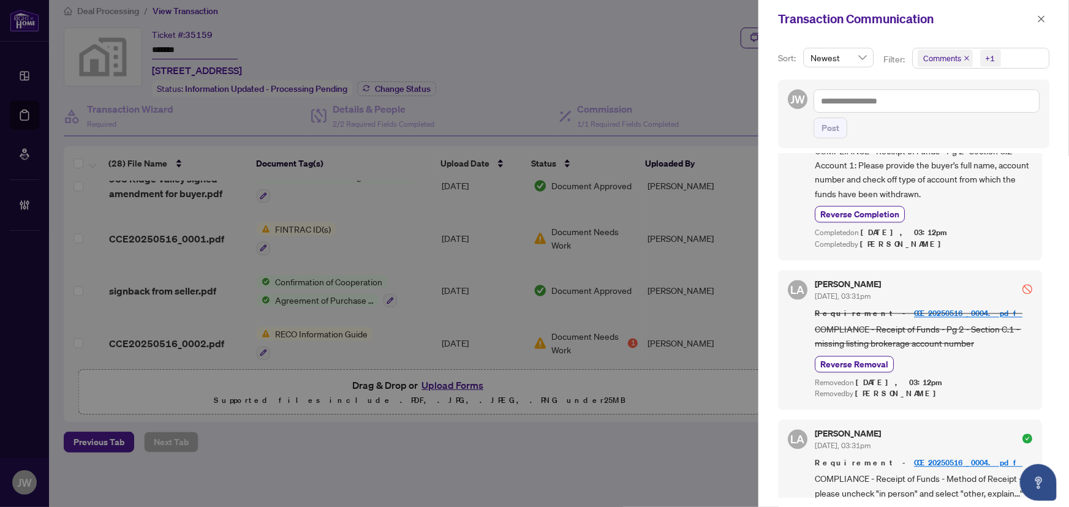
scroll to position [1392, 0]
click at [1038, 15] on icon "close" at bounding box center [1042, 19] width 9 height 9
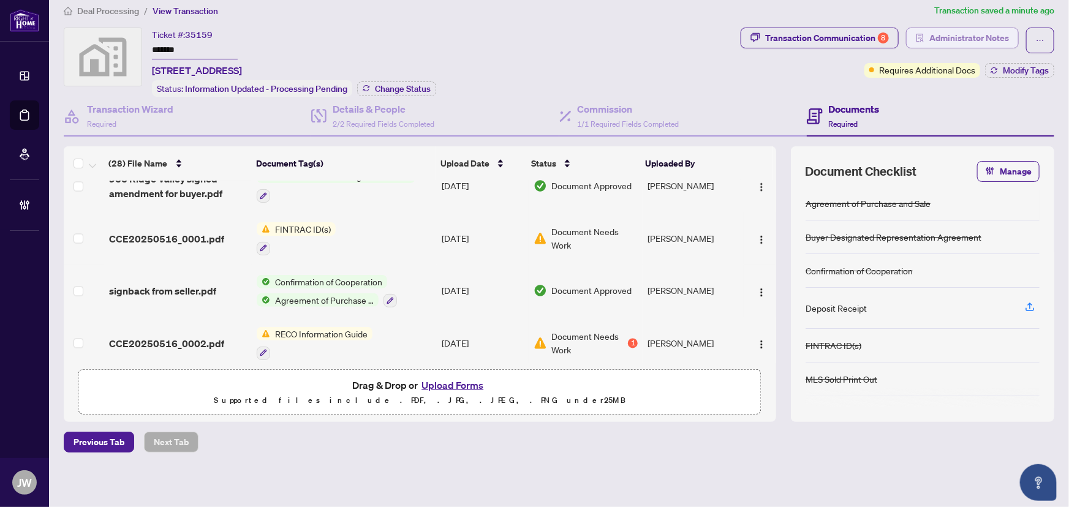
click at [935, 25] on div "Deal Processing / View Transaction Transaction saved a minute ago Ticket #: 351…" at bounding box center [559, 250] width 1001 height 492
click at [937, 33] on span "Administrator Notes" at bounding box center [970, 38] width 80 height 20
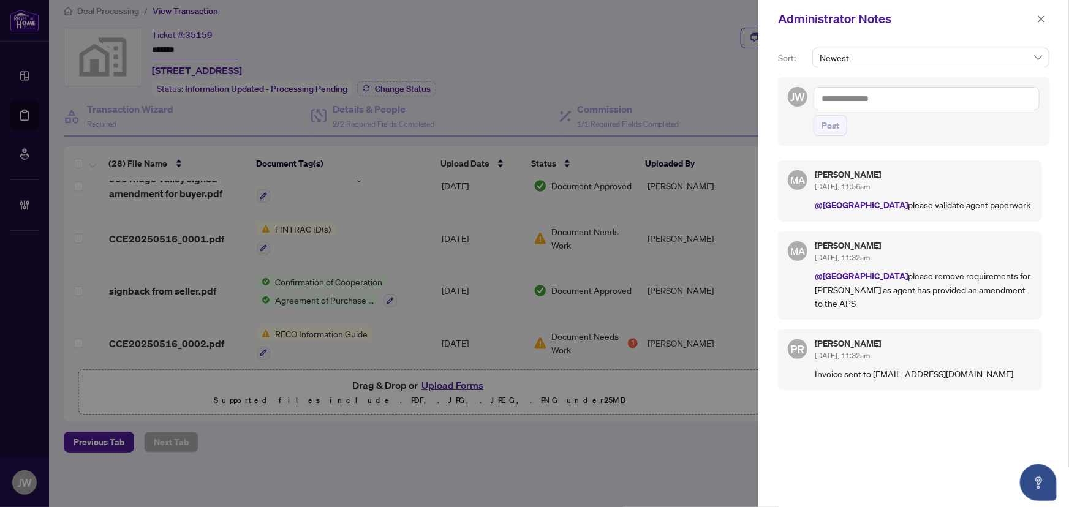
click at [858, 105] on textarea at bounding box center [927, 98] width 226 height 23
click at [884, 105] on span "Lun a Almuhanna" at bounding box center [876, 107] width 64 height 11
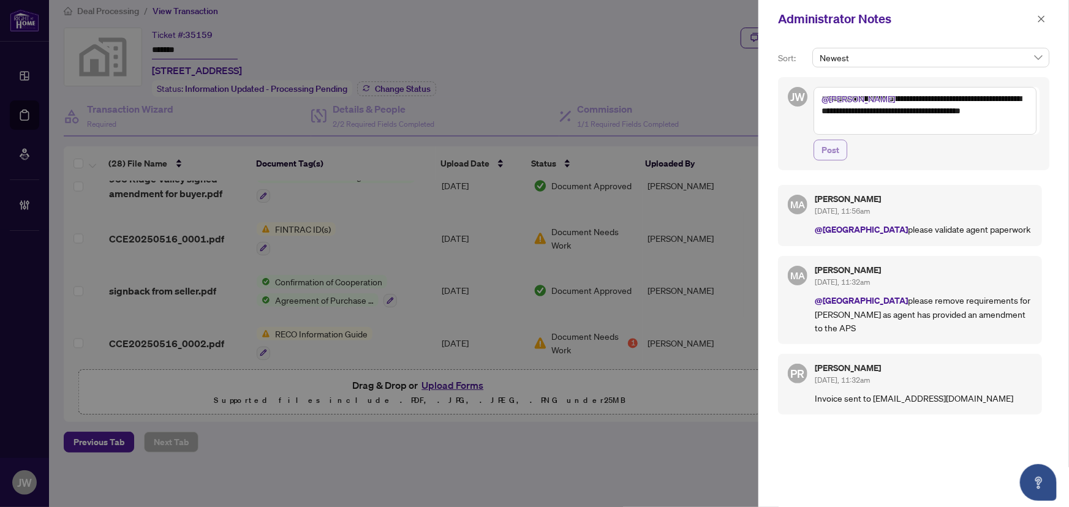
type textarea "**********"
click at [830, 152] on span "Post" at bounding box center [831, 150] width 18 height 20
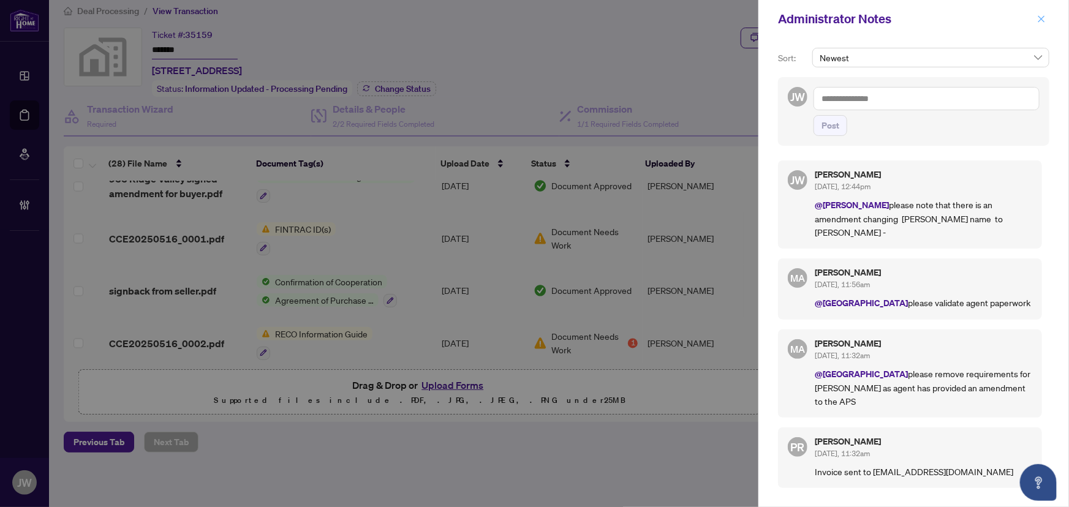
click at [1038, 15] on icon "close" at bounding box center [1042, 19] width 9 height 9
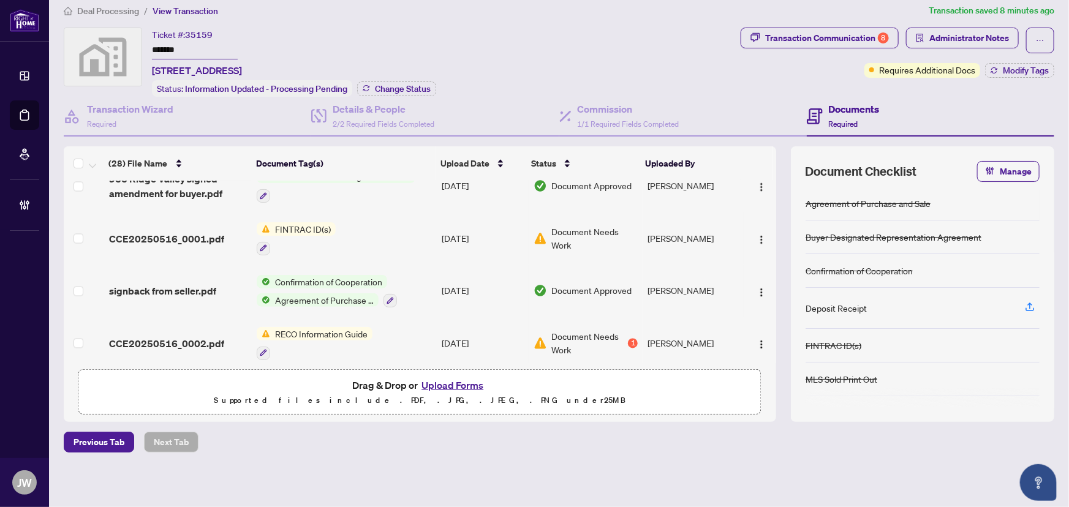
click at [112, 12] on span "Deal Processing" at bounding box center [108, 11] width 62 height 11
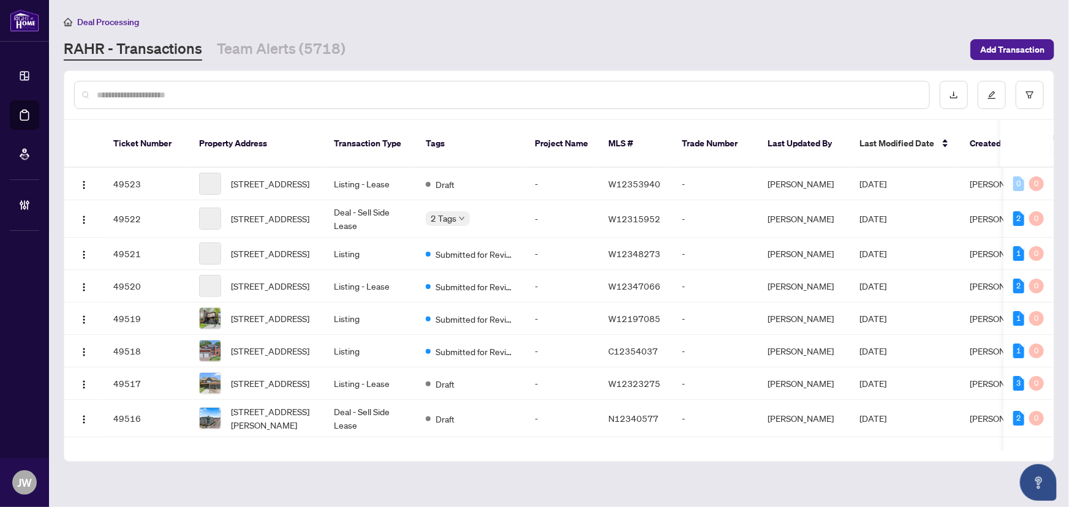
click at [165, 93] on input "text" at bounding box center [508, 94] width 823 height 13
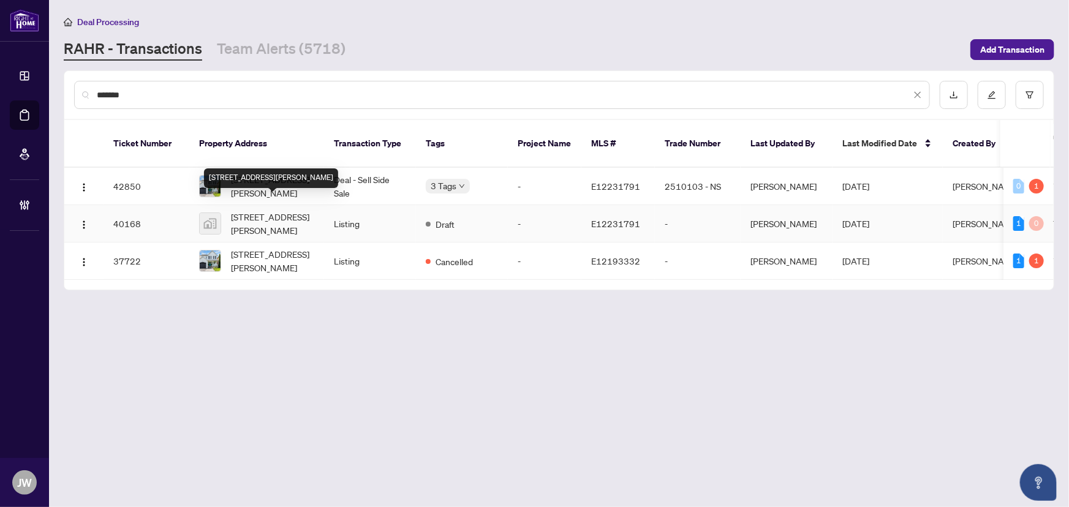
type input "*******"
click at [259, 216] on span "[STREET_ADDRESS][PERSON_NAME]" at bounding box center [272, 223] width 83 height 27
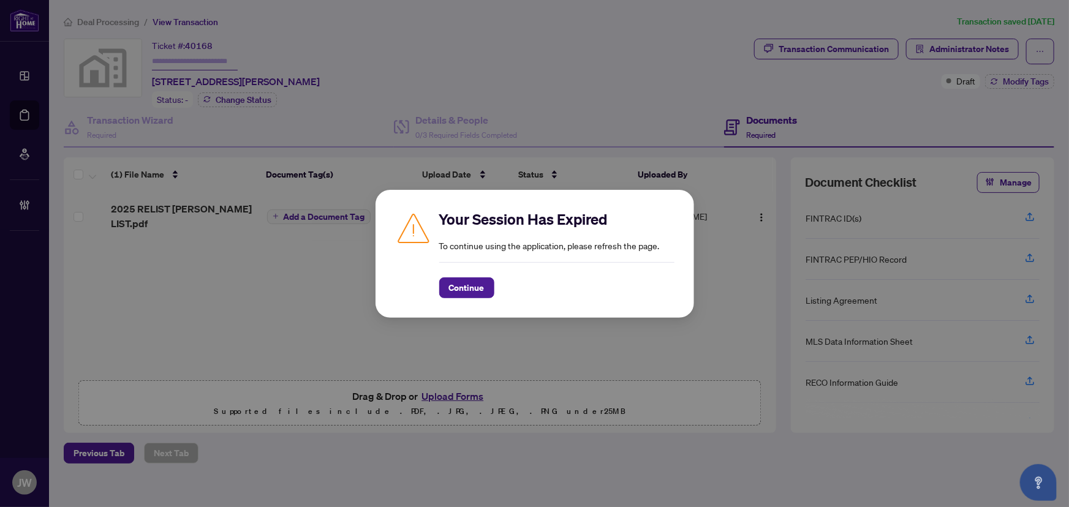
click at [466, 311] on div "Your Session Has Expired To continue using the application, please refresh the …" at bounding box center [535, 254] width 319 height 128
click at [471, 288] on span "Continue" at bounding box center [467, 288] width 36 height 20
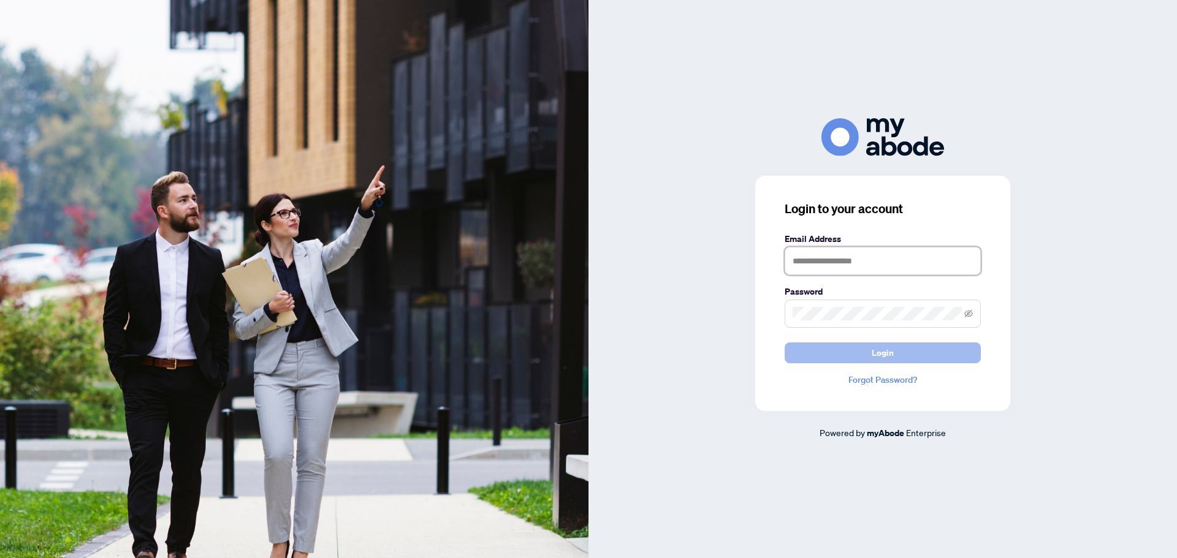
type input "**********"
click at [868, 353] on button "Login" at bounding box center [882, 353] width 196 height 21
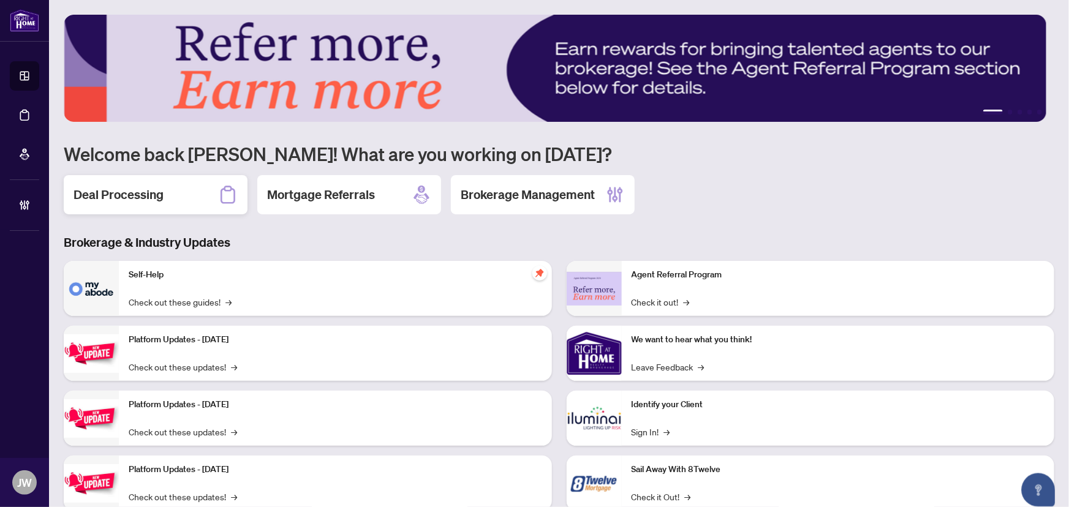
click at [164, 200] on div "Deal Processing" at bounding box center [156, 194] width 184 height 39
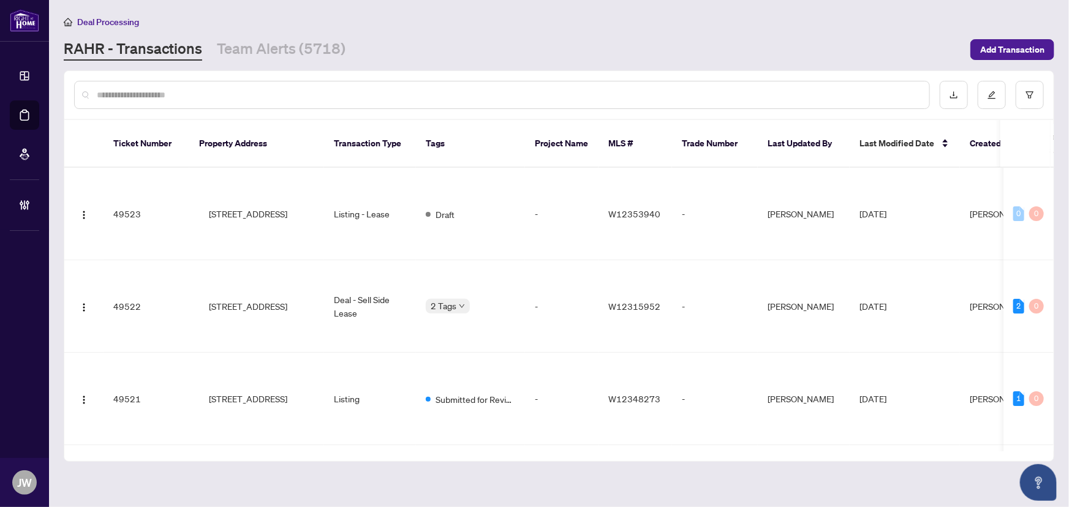
click at [163, 88] on input "text" at bounding box center [508, 94] width 823 height 13
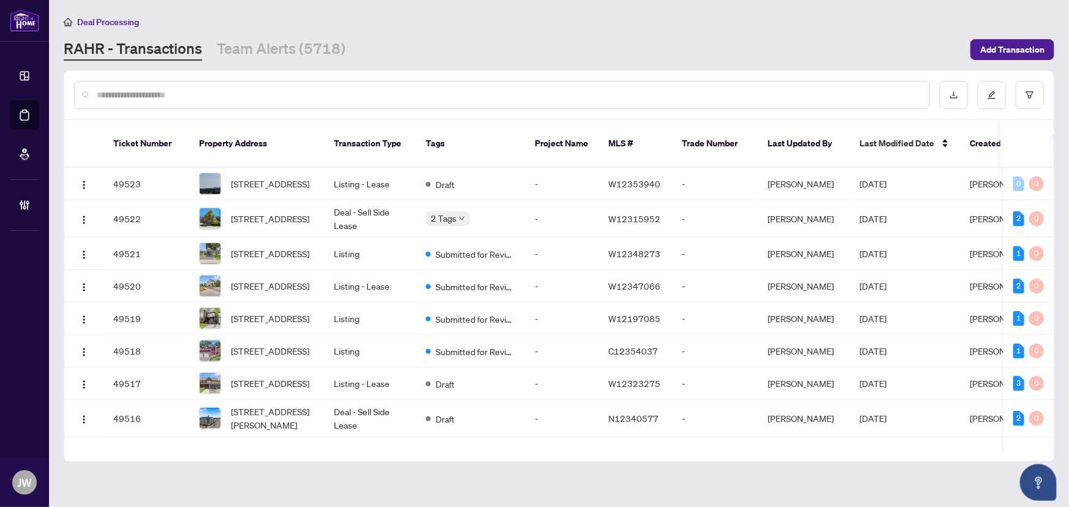
click at [159, 96] on input "text" at bounding box center [508, 94] width 823 height 13
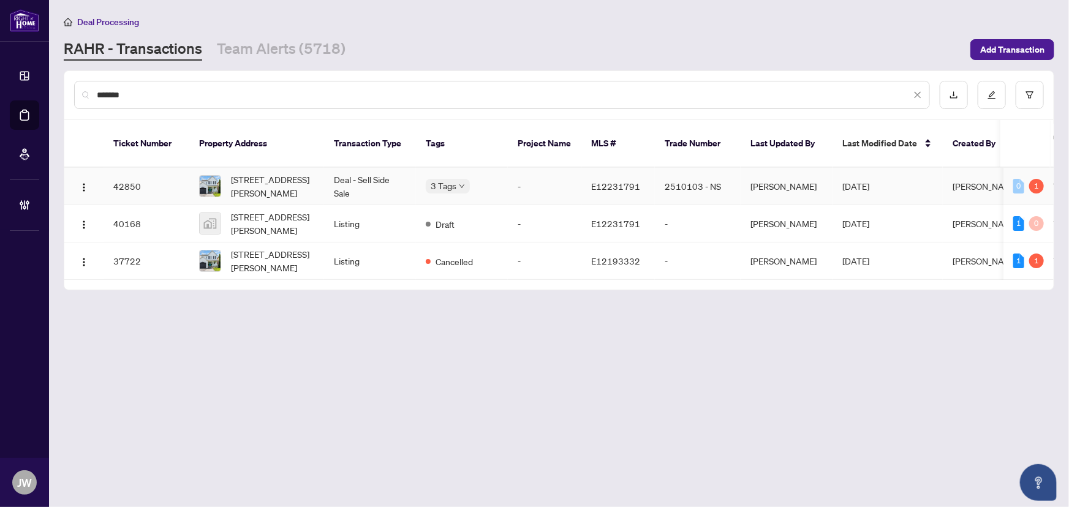
type input "*******"
click at [264, 215] on span "[STREET_ADDRESS][PERSON_NAME]" at bounding box center [272, 223] width 83 height 27
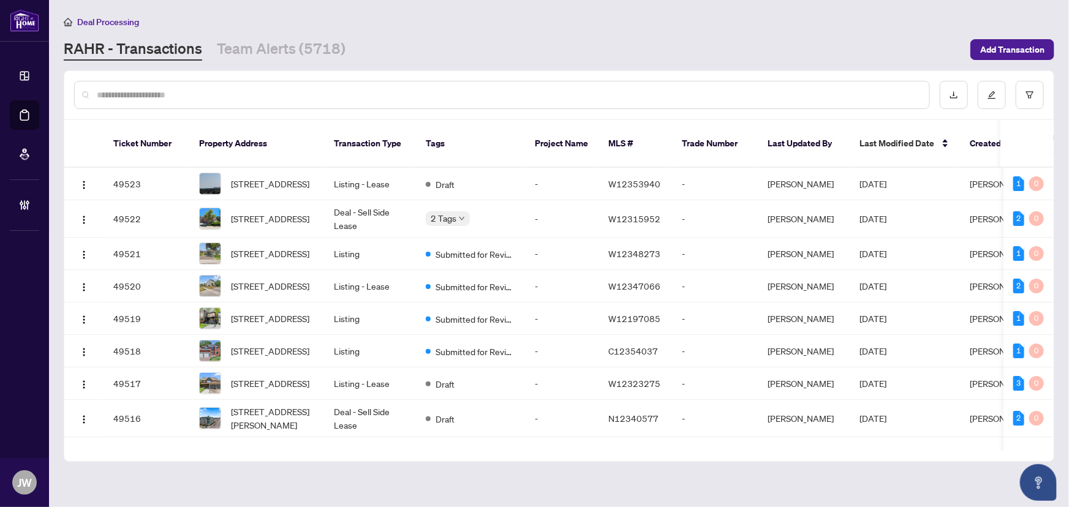
click at [143, 93] on input "text" at bounding box center [508, 94] width 823 height 13
type input "*"
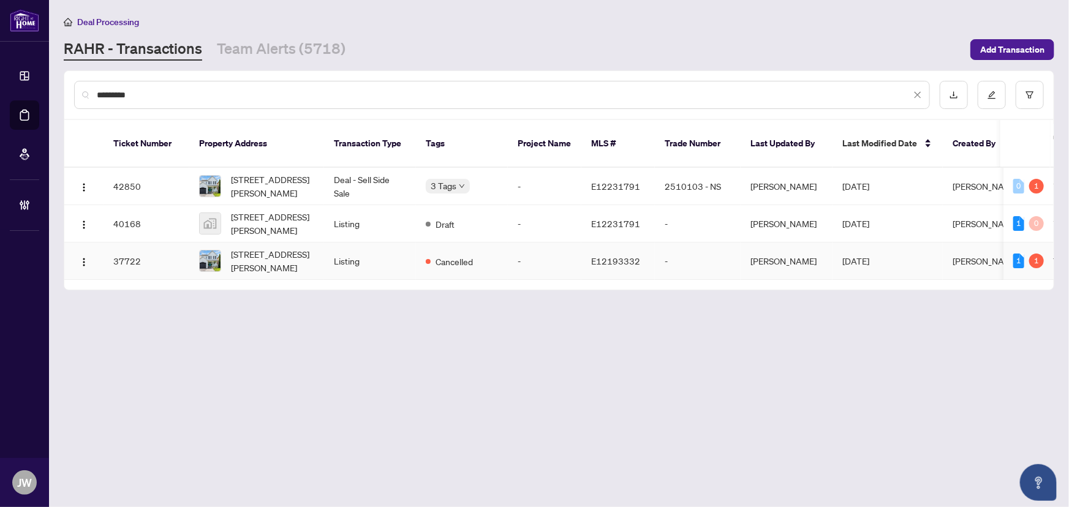
type input "*********"
click at [269, 248] on span "[STREET_ADDRESS][PERSON_NAME]" at bounding box center [272, 261] width 83 height 27
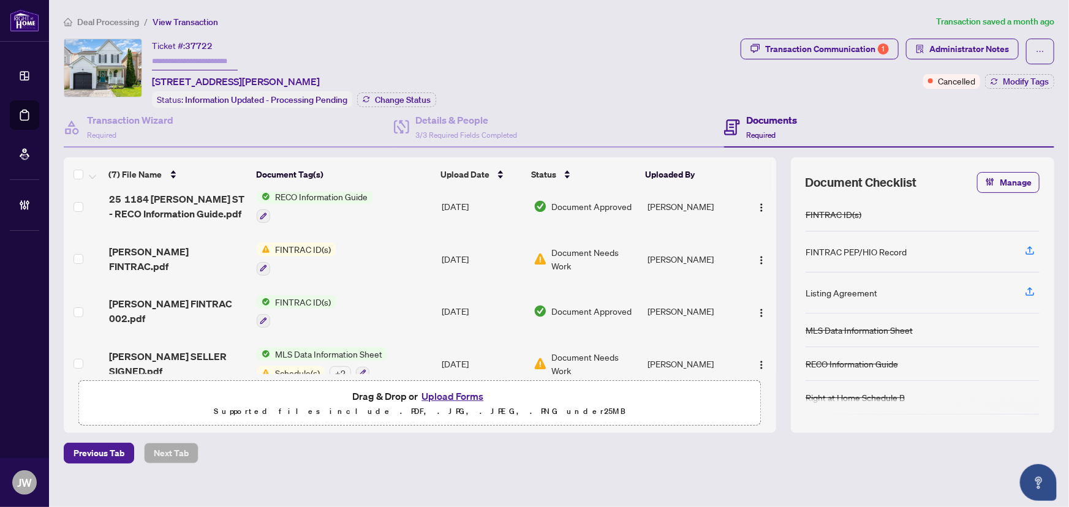
scroll to position [182, 0]
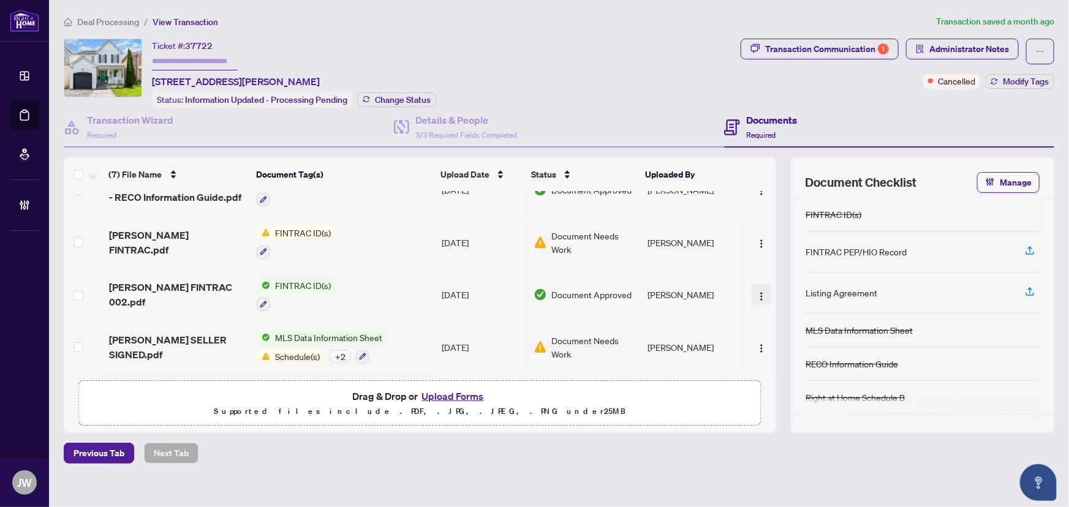
click at [757, 292] on img "button" at bounding box center [762, 297] width 10 height 10
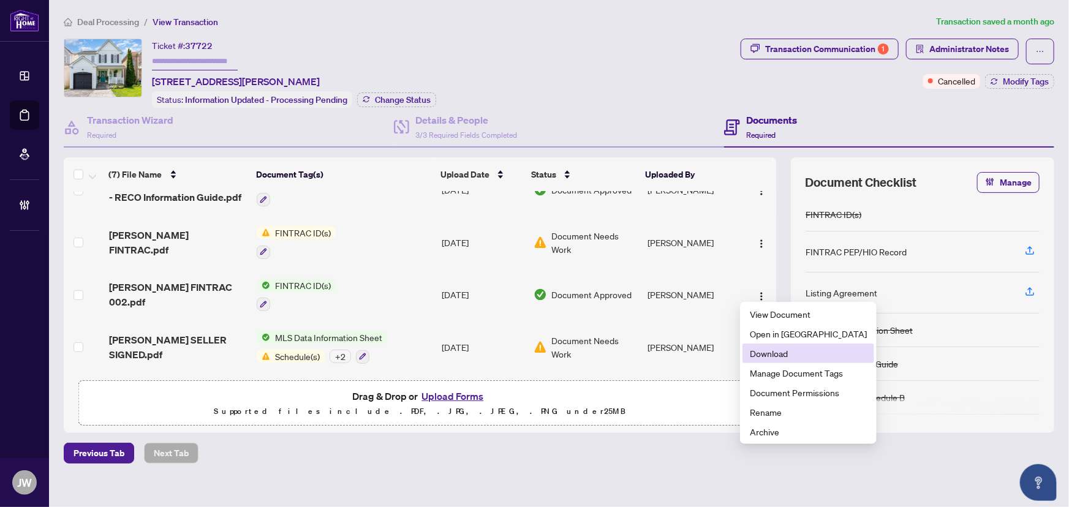
click at [761, 351] on span "Download" at bounding box center [808, 353] width 117 height 13
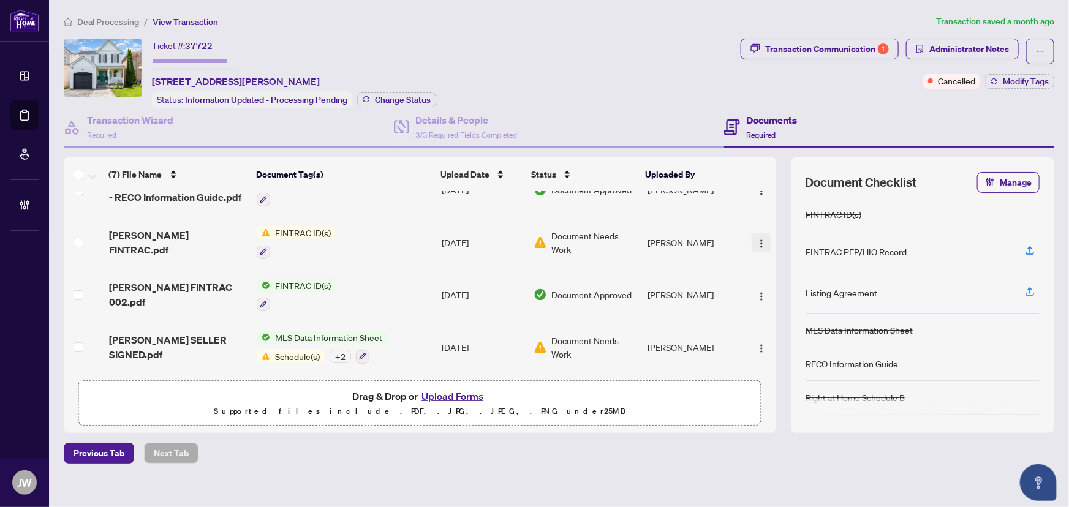
click at [756, 237] on button "button" at bounding box center [762, 243] width 20 height 20
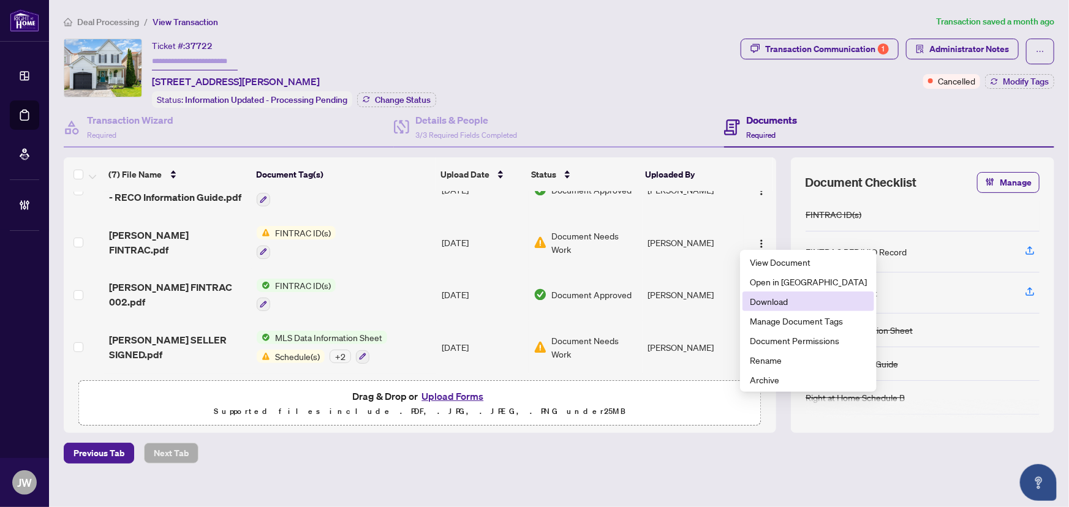
click at [769, 305] on span "Download" at bounding box center [808, 301] width 117 height 13
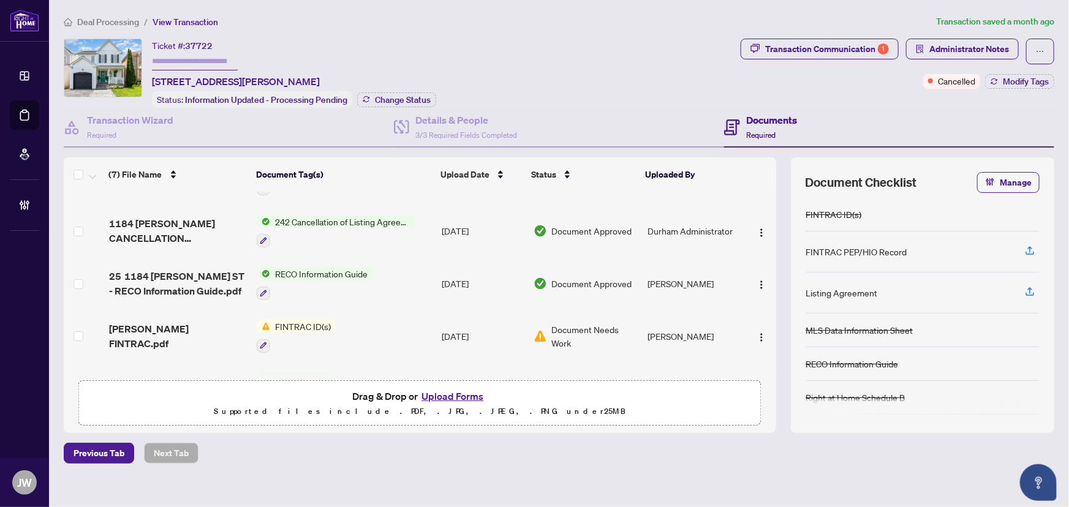
scroll to position [70, 0]
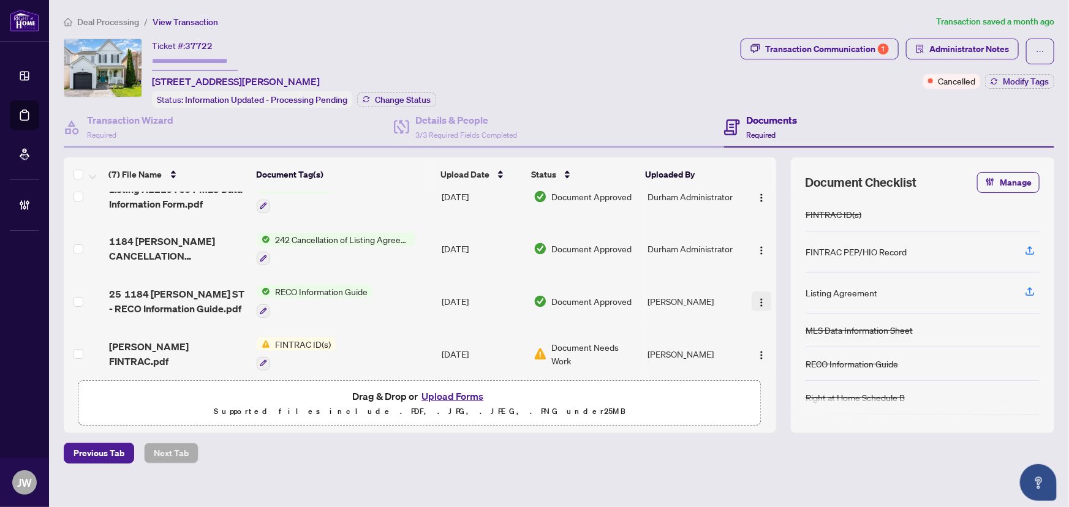
click at [757, 298] on img "button" at bounding box center [762, 303] width 10 height 10
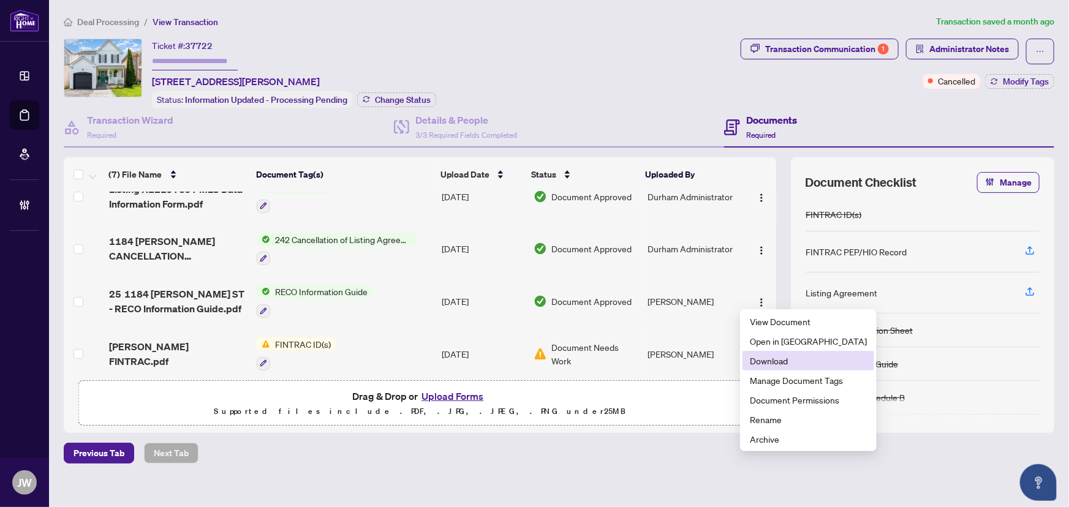
click at [757, 359] on span "Download" at bounding box center [808, 360] width 117 height 13
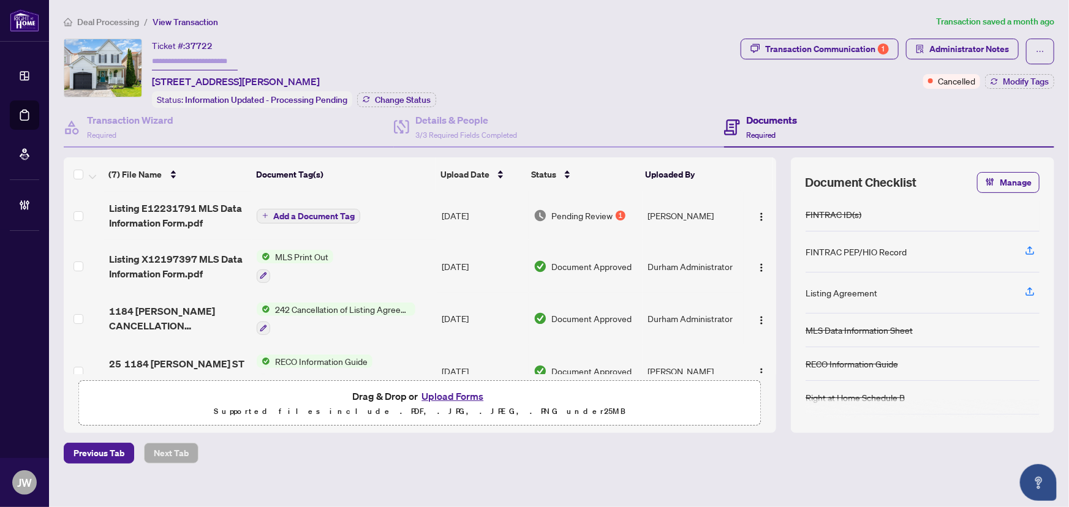
scroll to position [0, 0]
click at [188, 202] on span "Listing E12231791 MLS Data Information Form.pdf" at bounding box center [178, 216] width 138 height 29
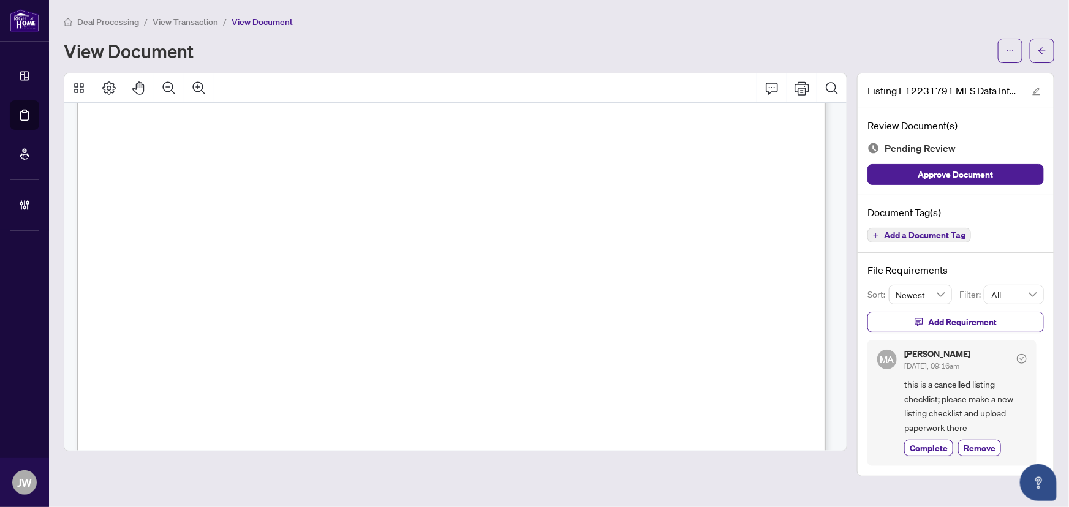
scroll to position [55, 0]
click at [1006, 39] on button "button" at bounding box center [1010, 51] width 25 height 25
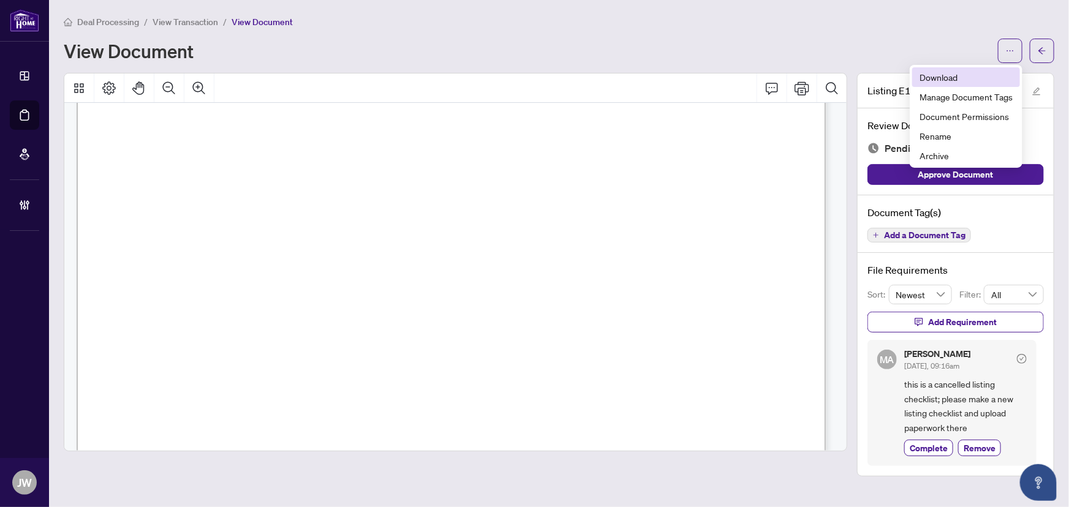
click at [936, 79] on span "Download" at bounding box center [966, 76] width 93 height 13
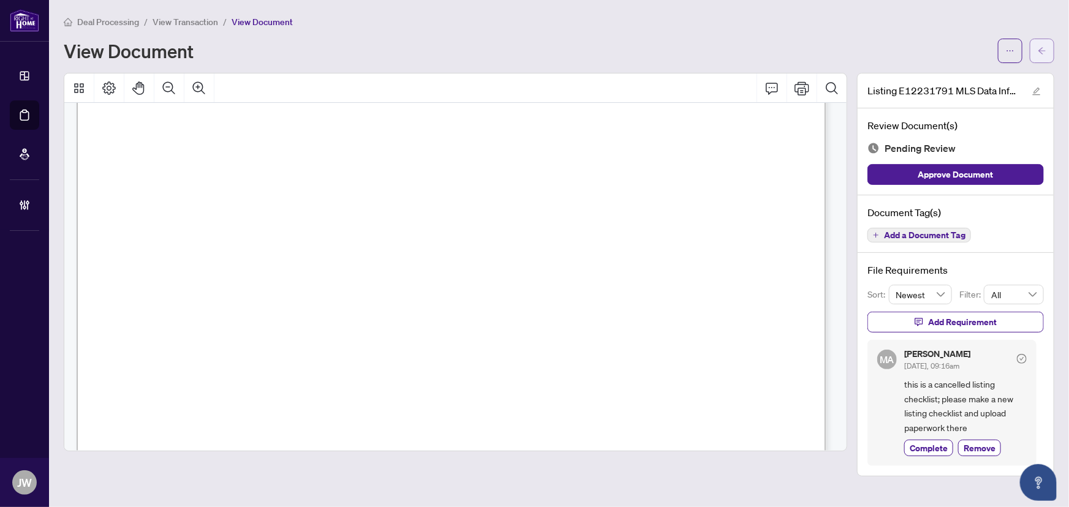
click at [1039, 55] on span "button" at bounding box center [1042, 51] width 9 height 20
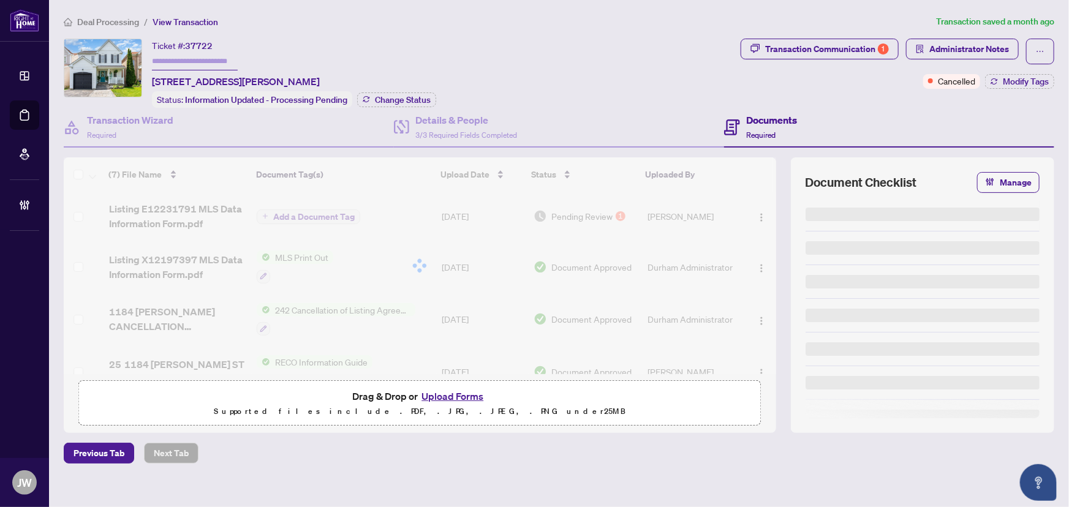
click at [1039, 55] on button "button" at bounding box center [1040, 52] width 28 height 26
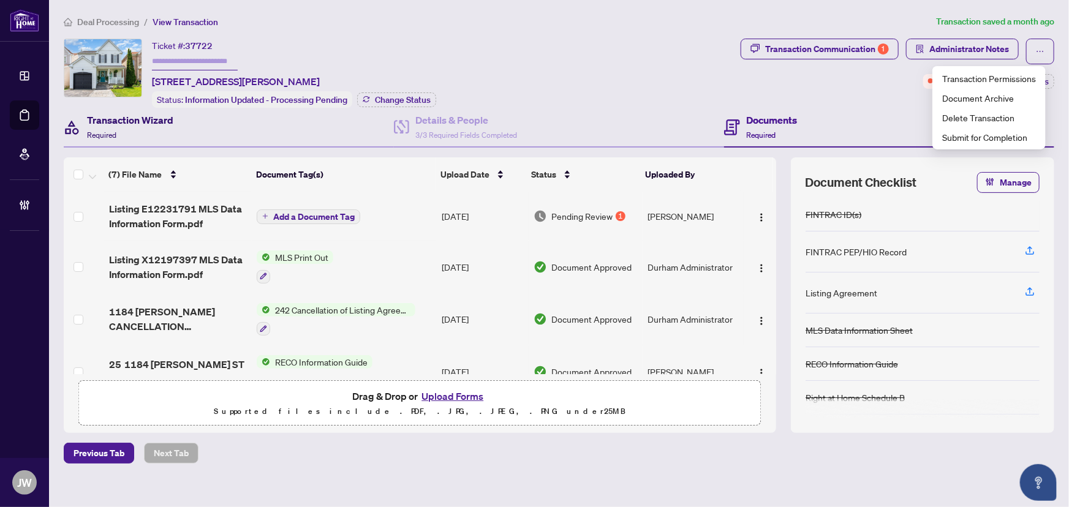
click at [117, 134] on div "Transaction Wizard Required" at bounding box center [130, 127] width 86 height 29
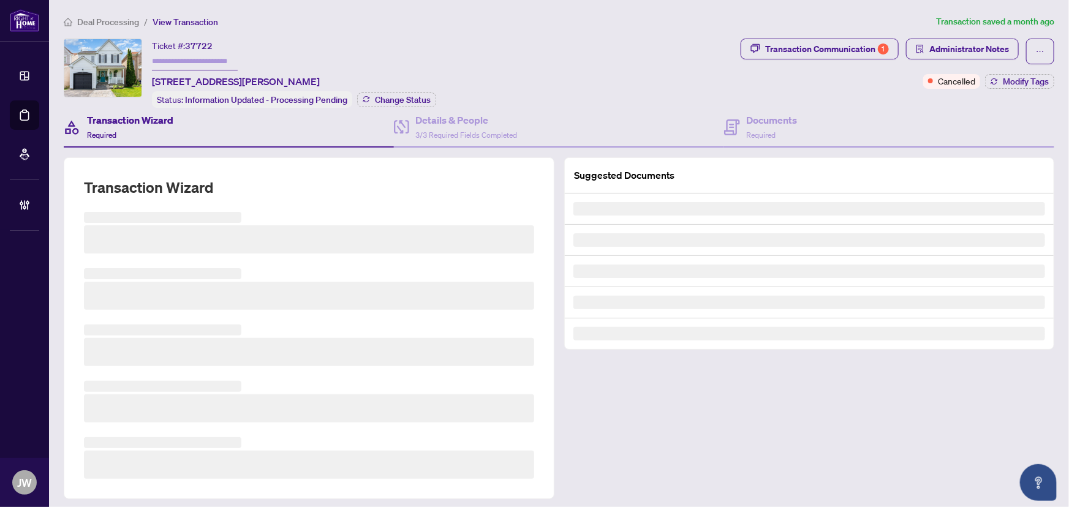
click at [115, 21] on span "Deal Processing" at bounding box center [108, 22] width 62 height 11
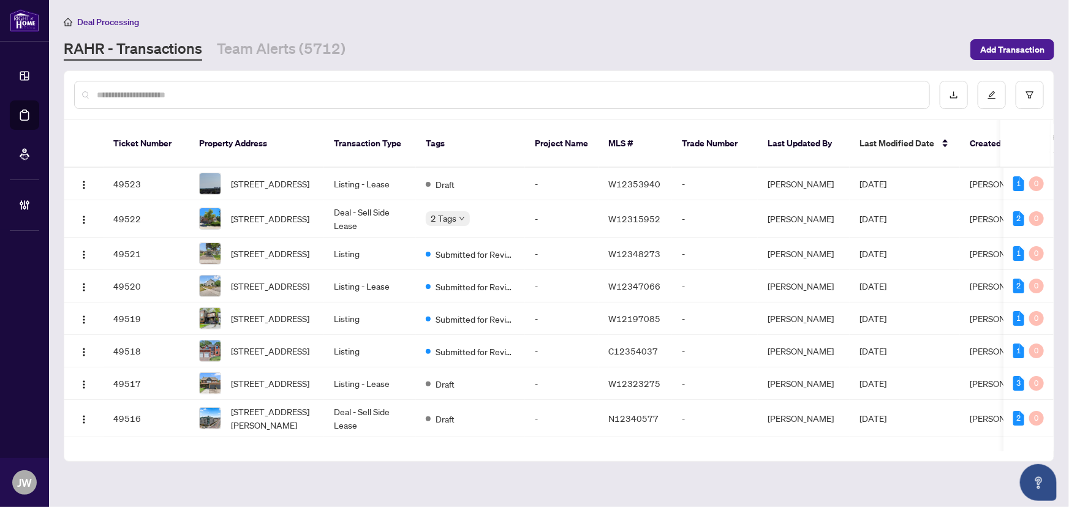
click at [137, 90] on input "text" at bounding box center [508, 94] width 823 height 13
click at [159, 91] on input "text" at bounding box center [508, 94] width 823 height 13
click at [154, 94] on input "text" at bounding box center [508, 94] width 823 height 13
click at [165, 97] on input "text" at bounding box center [508, 94] width 823 height 13
click at [698, 487] on main "Deal Processing [PERSON_NAME] - Transactions Team Alerts (5712) Add Transaction…" at bounding box center [559, 253] width 1020 height 507
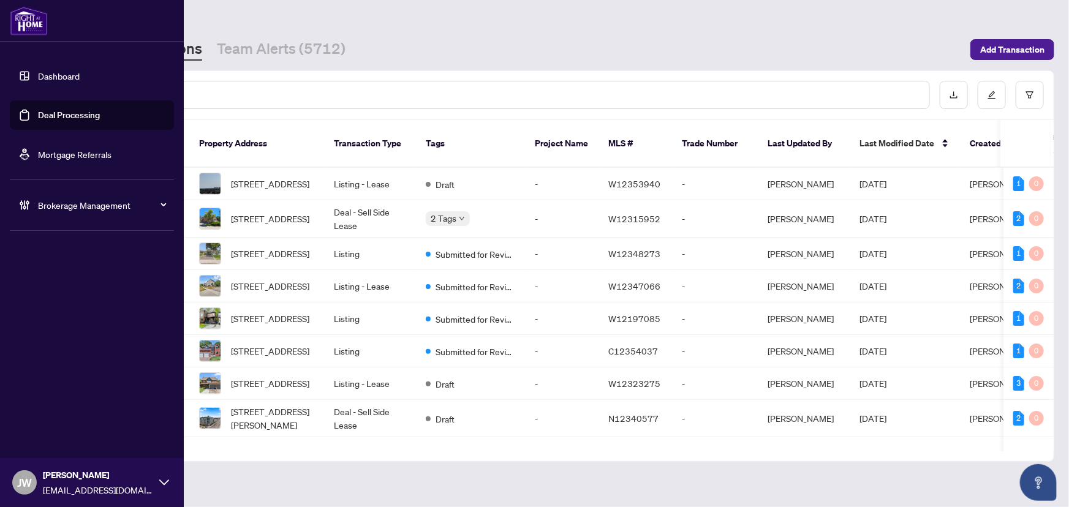
click at [70, 491] on span "[EMAIL_ADDRESS][DOMAIN_NAME]" at bounding box center [98, 490] width 110 height 13
click at [44, 436] on span "Logout" at bounding box center [50, 436] width 28 height 20
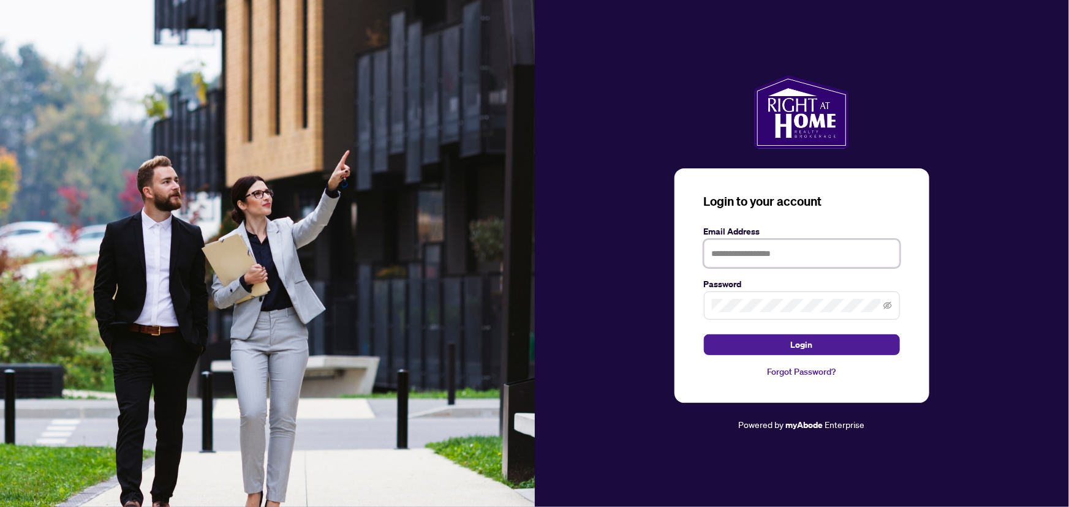
type input "**********"
click at [750, 251] on input "**********" at bounding box center [802, 254] width 196 height 28
click at [730, 332] on form "**********" at bounding box center [802, 290] width 196 height 131
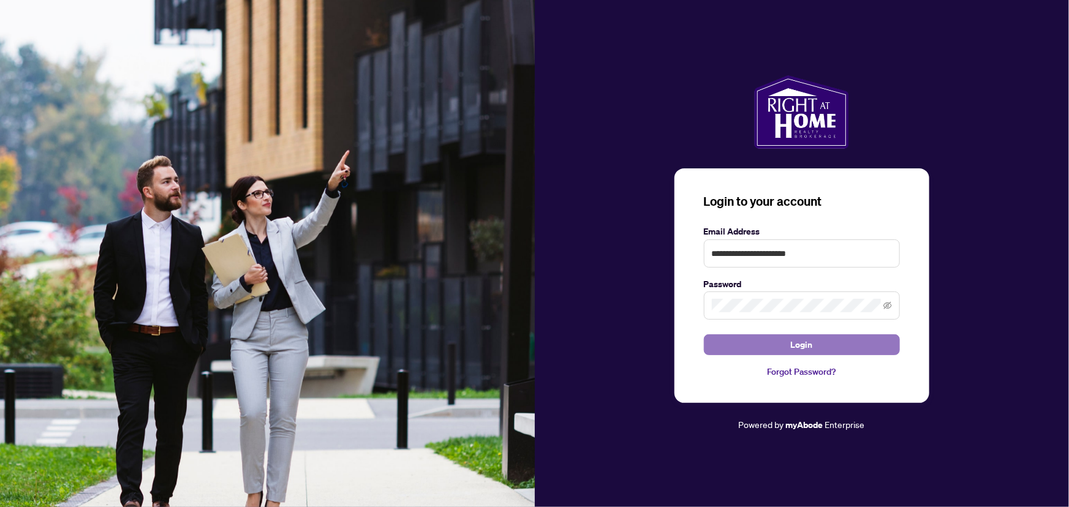
click at [778, 341] on button "Login" at bounding box center [802, 345] width 196 height 21
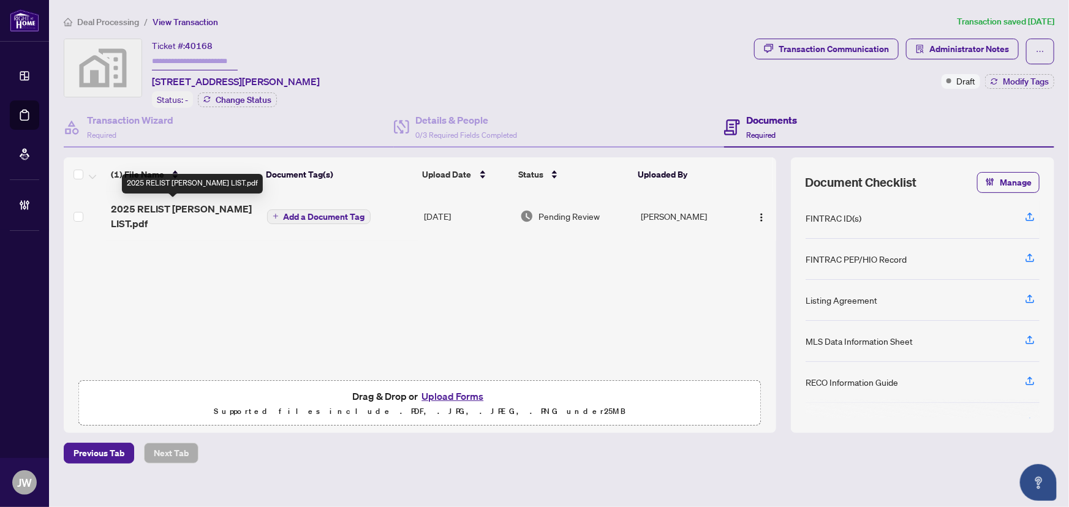
click at [199, 202] on span "2025 RELIST [PERSON_NAME] LIST.pdf" at bounding box center [184, 216] width 146 height 29
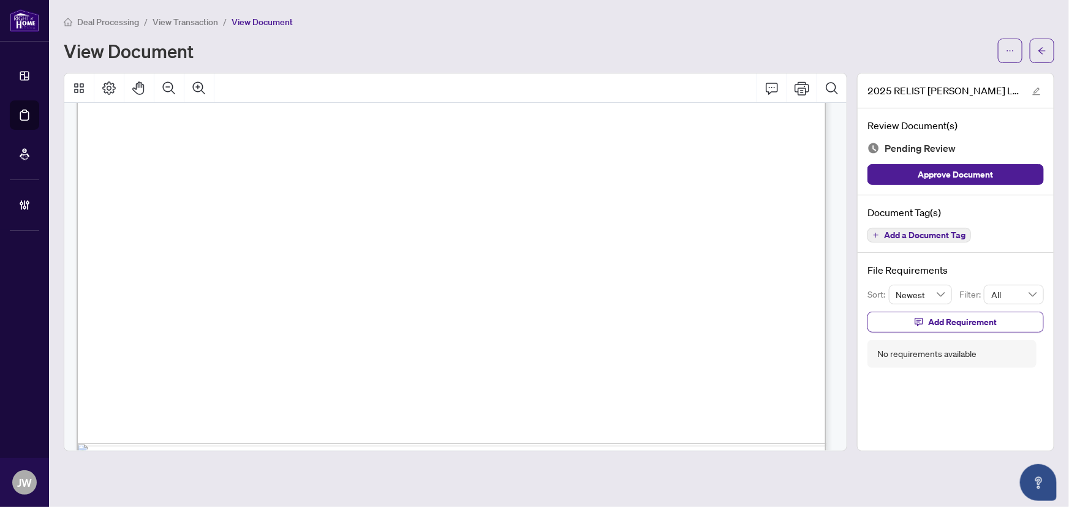
scroll to position [4627, 0]
click at [1041, 45] on span "button" at bounding box center [1042, 51] width 9 height 20
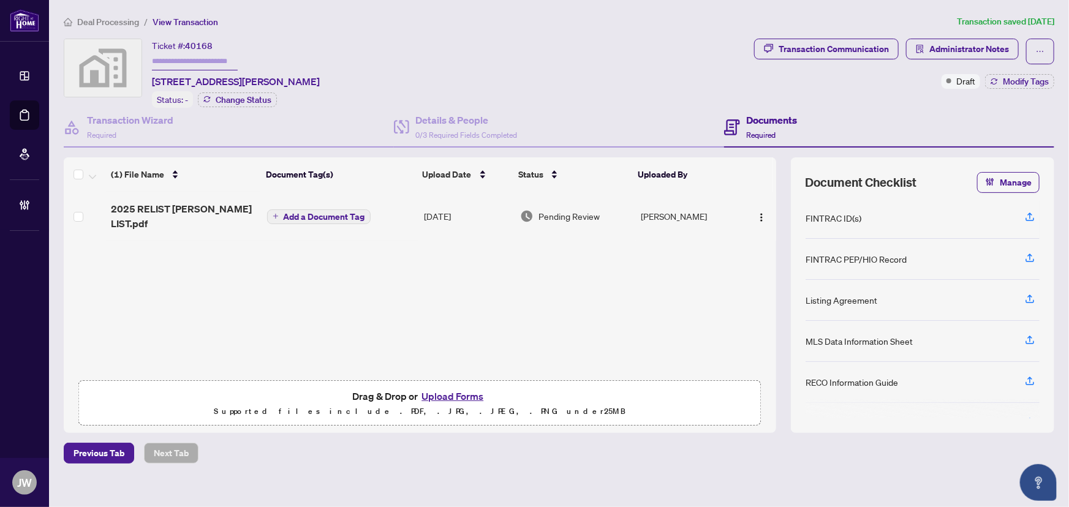
click at [449, 396] on button "Upload Forms" at bounding box center [452, 397] width 69 height 16
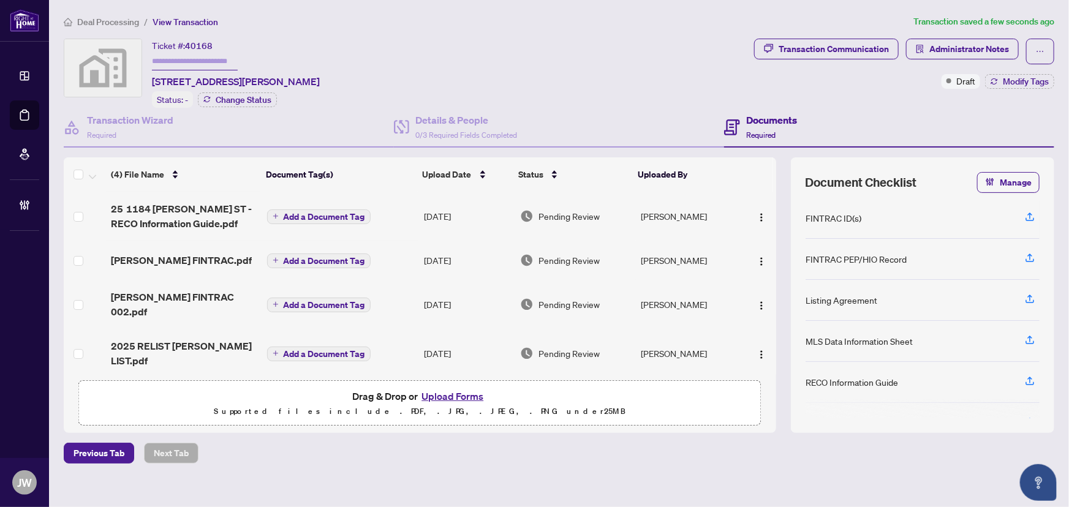
click at [460, 389] on button "Upload Forms" at bounding box center [452, 397] width 69 height 16
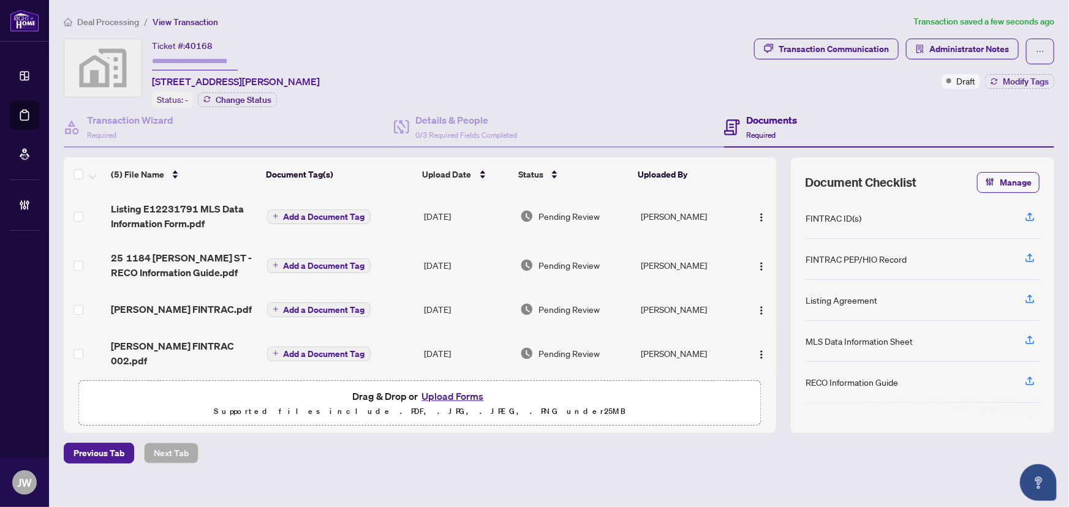
scroll to position [47, 0]
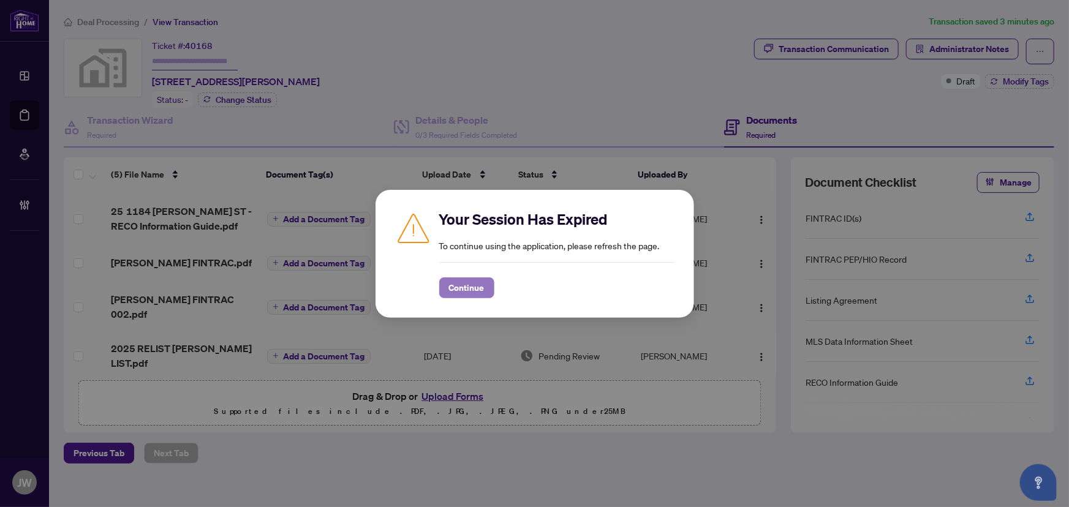
click at [458, 282] on span "Continue" at bounding box center [467, 288] width 36 height 20
